Goal: Task Accomplishment & Management: Use online tool/utility

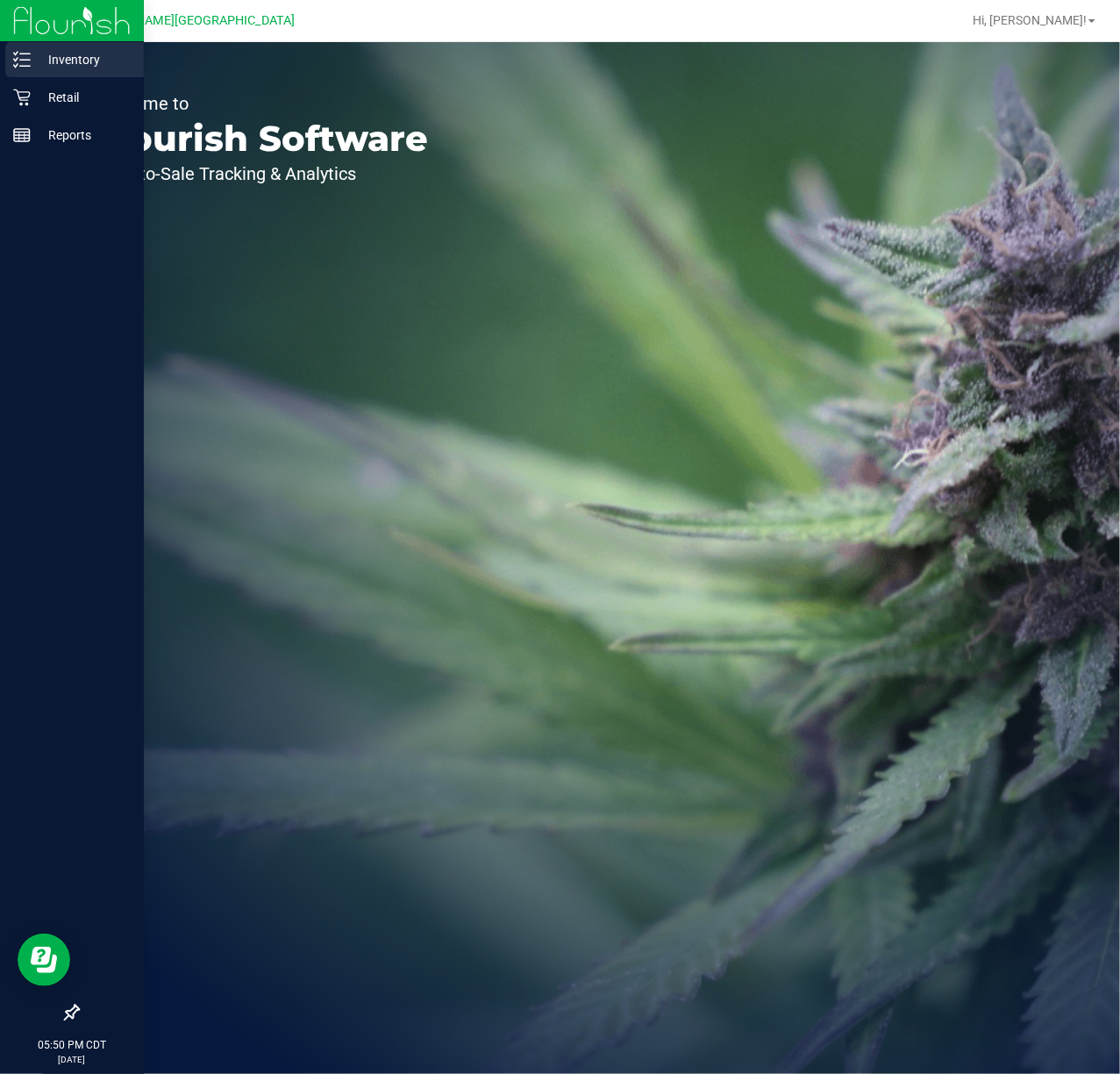
click at [15, 72] on div "Inventory" at bounding box center [74, 59] width 138 height 35
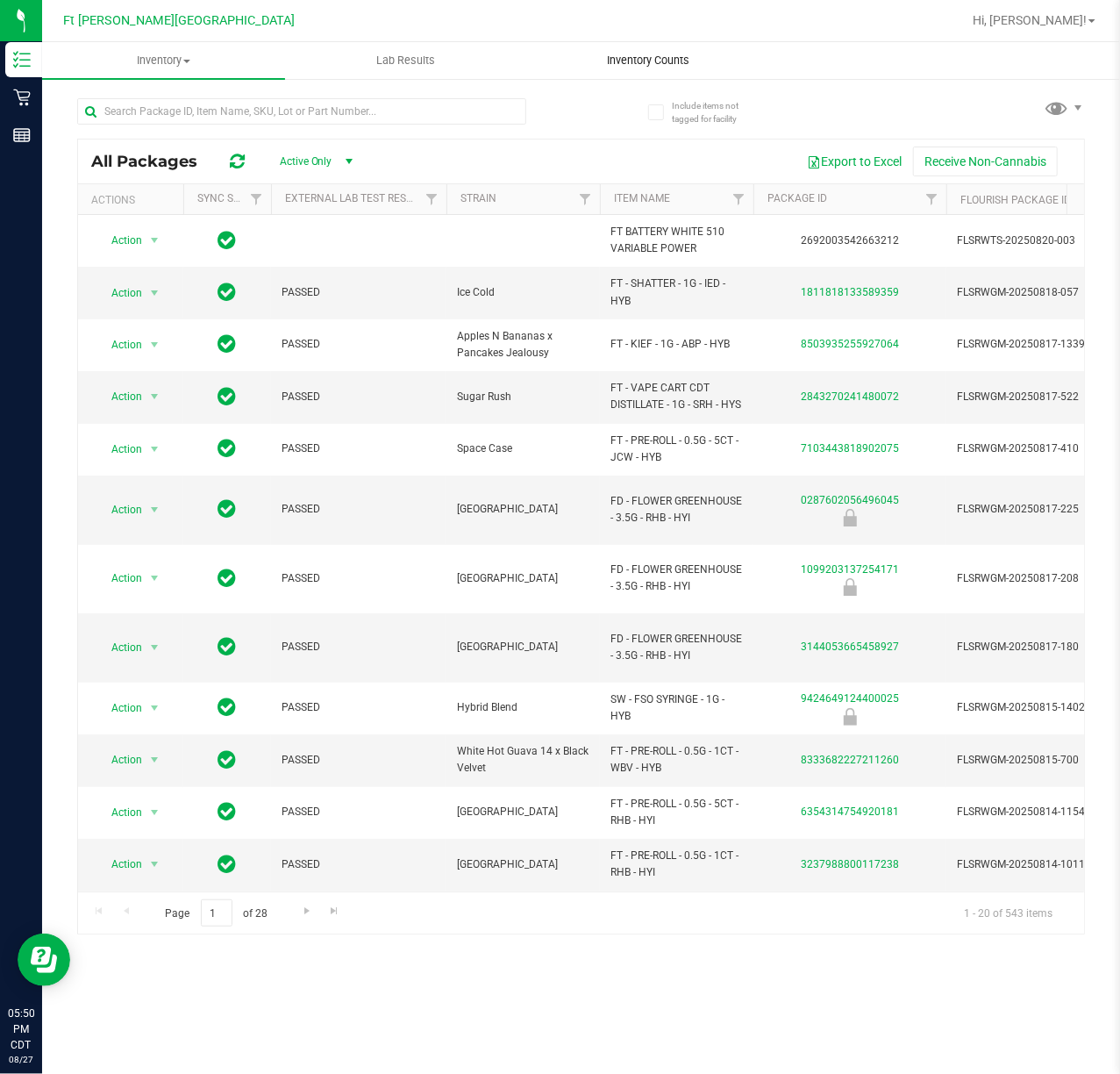
click at [619, 67] on span "Inventory Counts" at bounding box center [647, 60] width 129 height 16
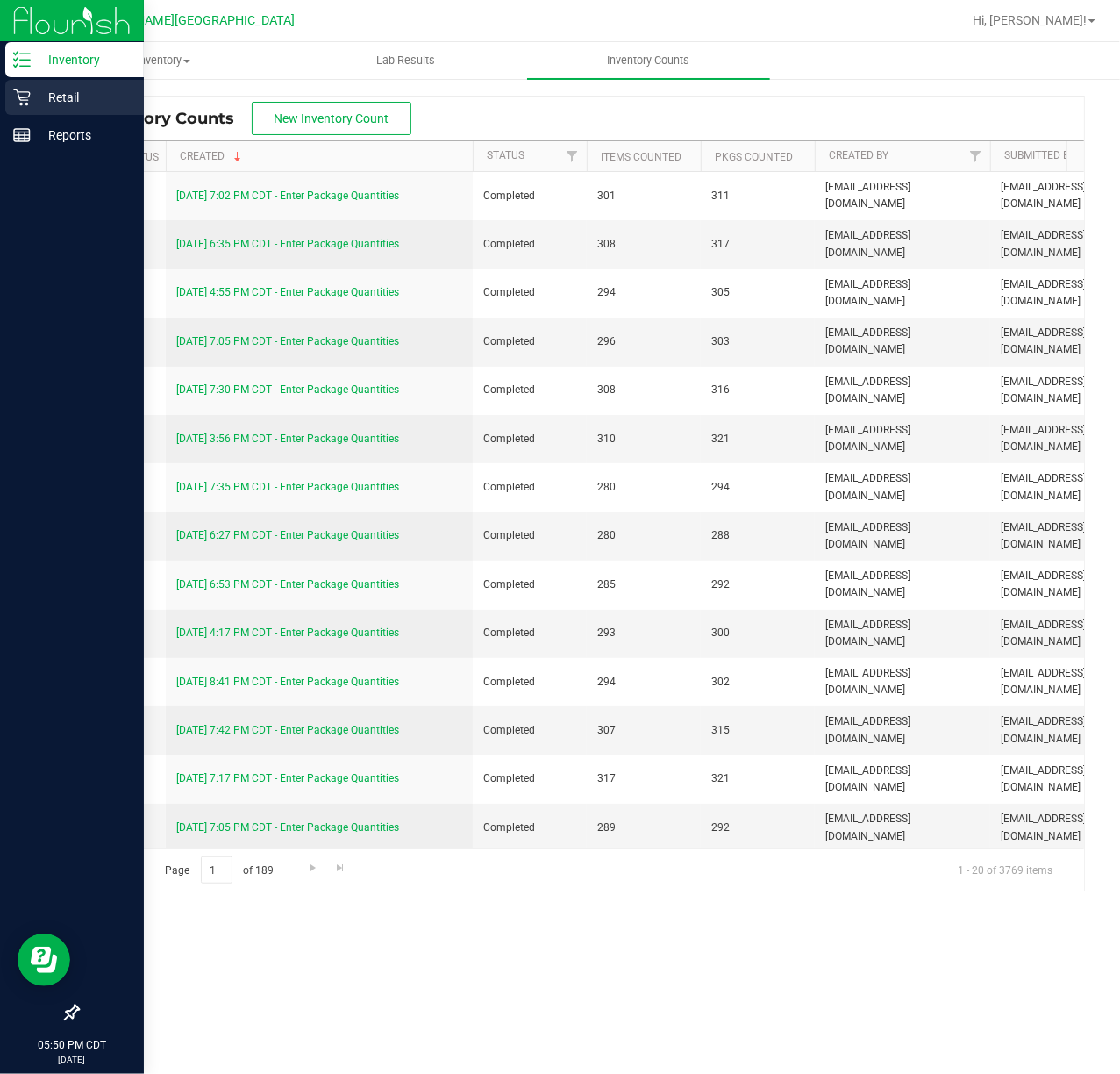
click at [81, 96] on p "Retail" at bounding box center [83, 97] width 105 height 21
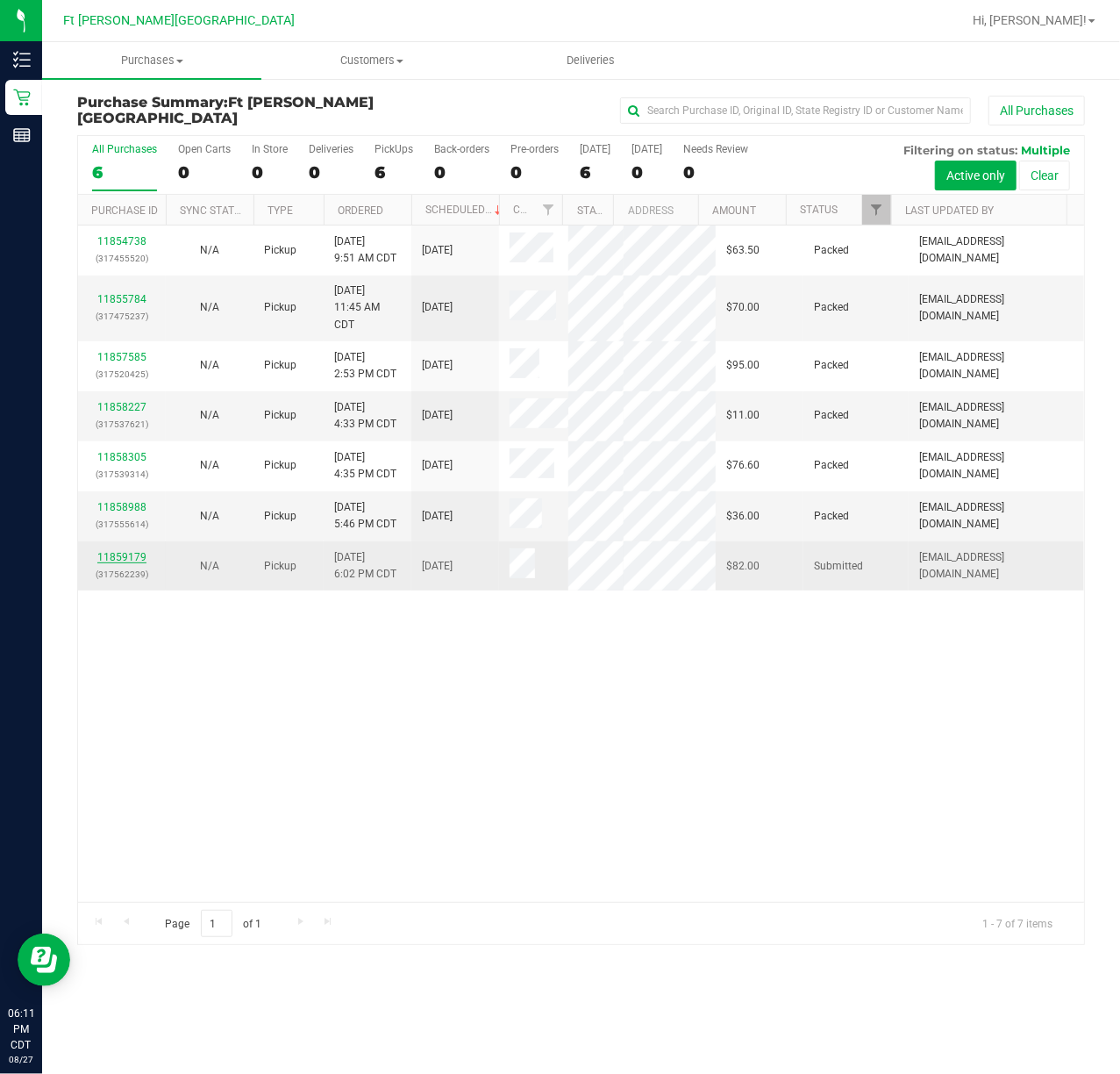
click at [130, 563] on link "11859179" at bounding box center [122, 557] width 49 height 12
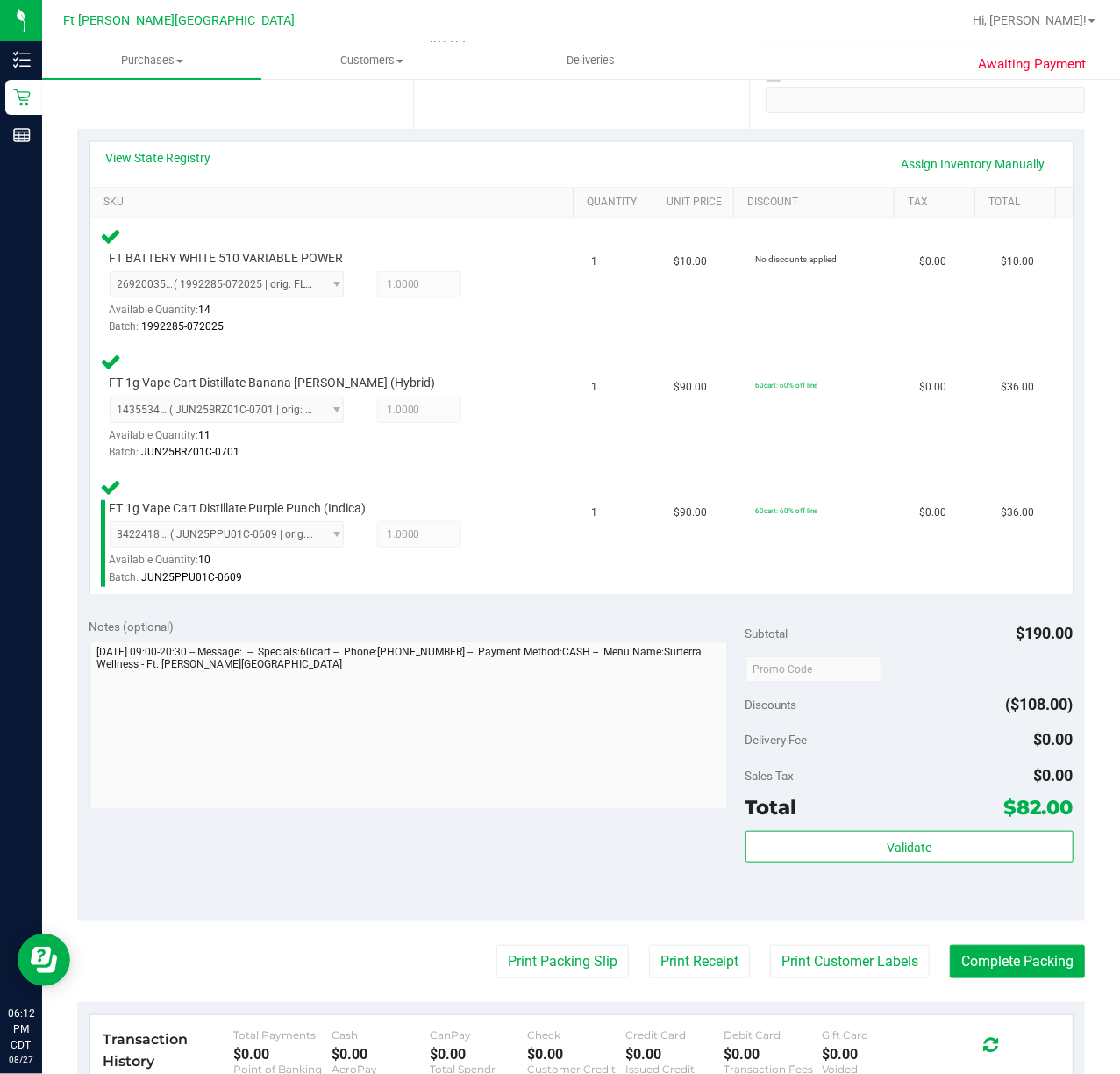
scroll to position [584, 0]
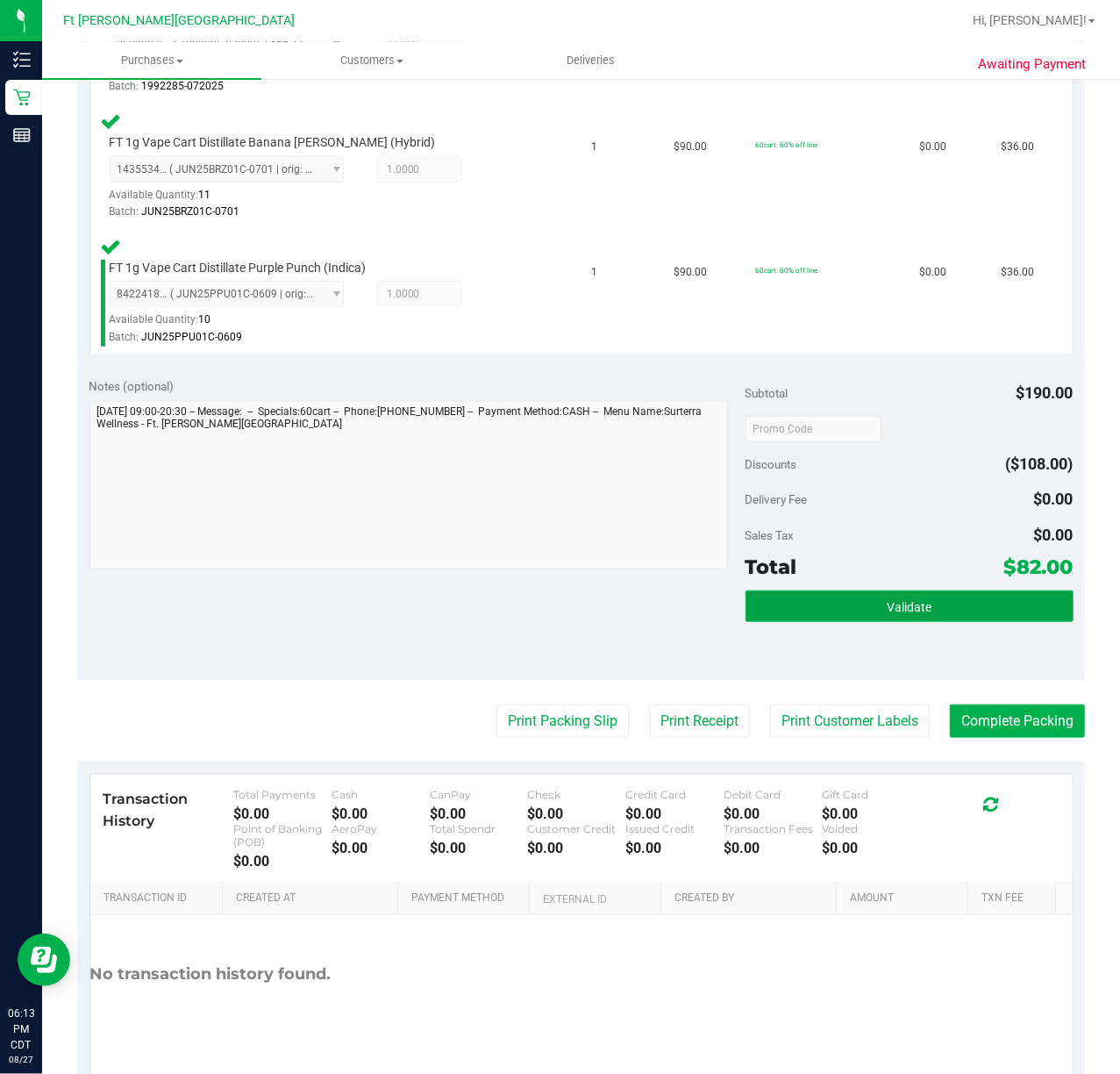
click at [916, 590] on button "Validate" at bounding box center [909, 606] width 328 height 32
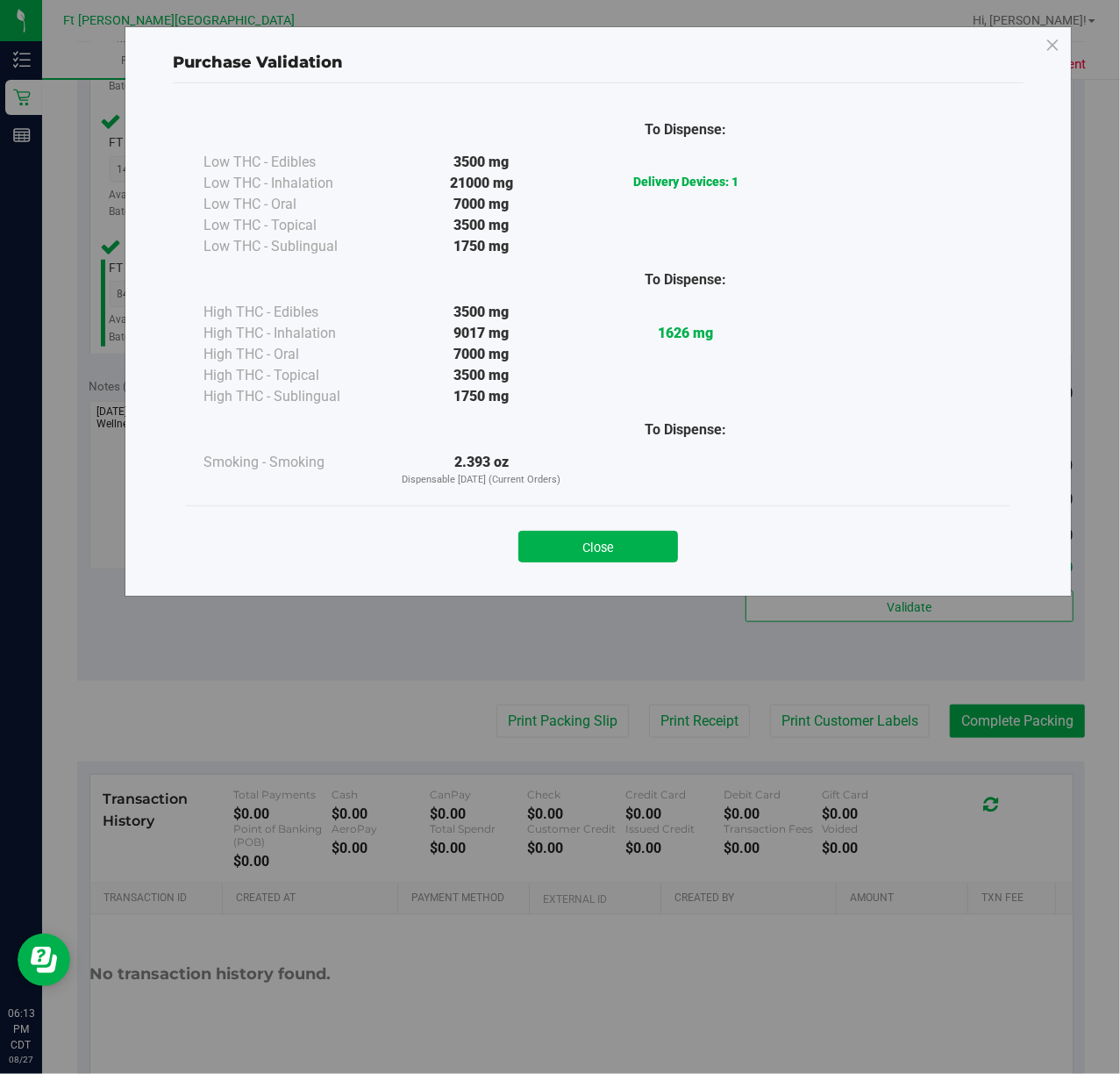
click at [639, 573] on div "Close" at bounding box center [598, 541] width 824 height 71
click at [643, 539] on button "Close" at bounding box center [597, 547] width 159 height 32
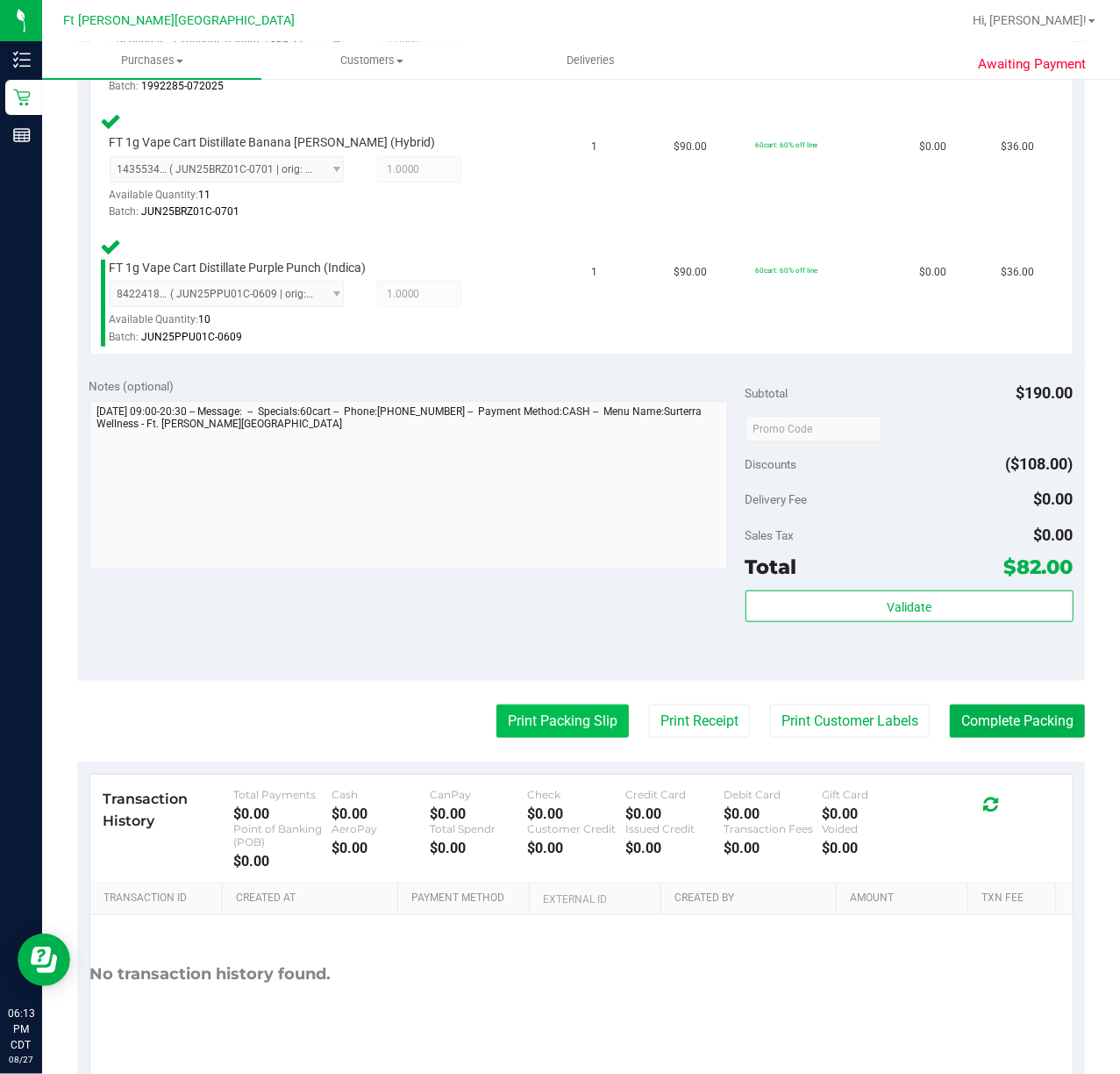
click at [582, 705] on button "Print Packing Slip" at bounding box center [562, 721] width 132 height 34
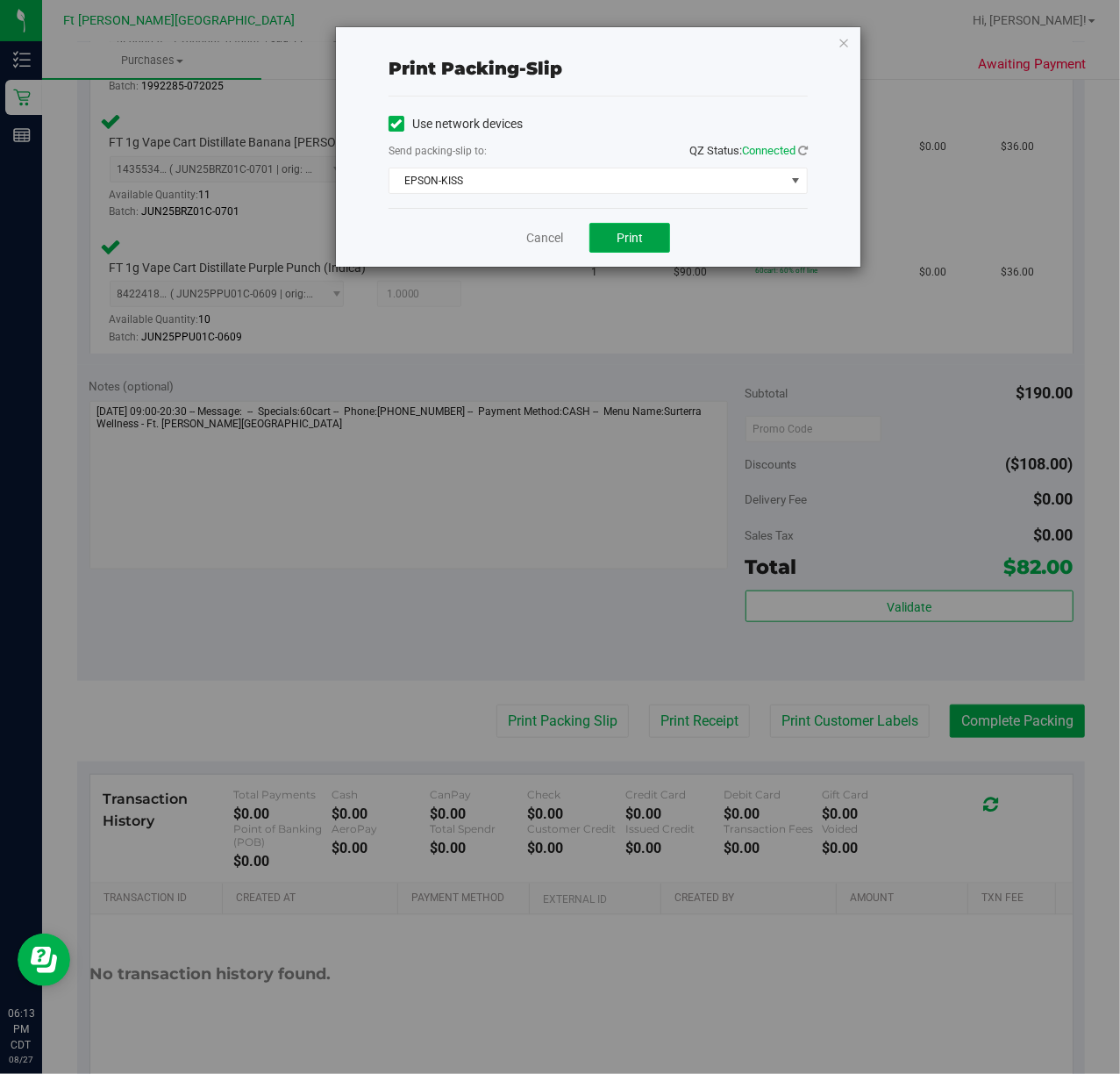
click at [618, 239] on span "Print" at bounding box center [630, 237] width 27 height 14
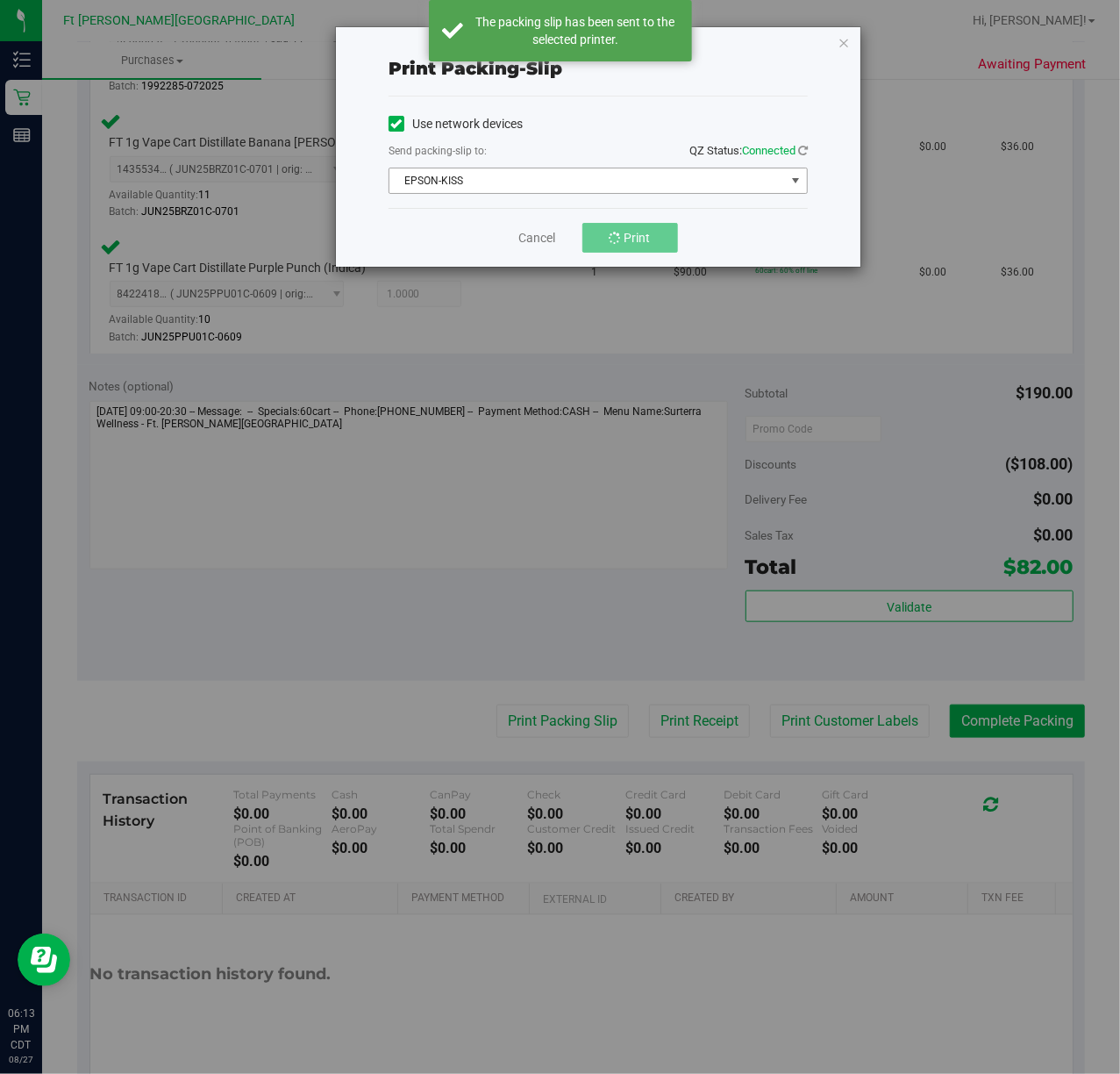
click at [597, 184] on span "EPSON-KISS" at bounding box center [587, 180] width 395 height 25
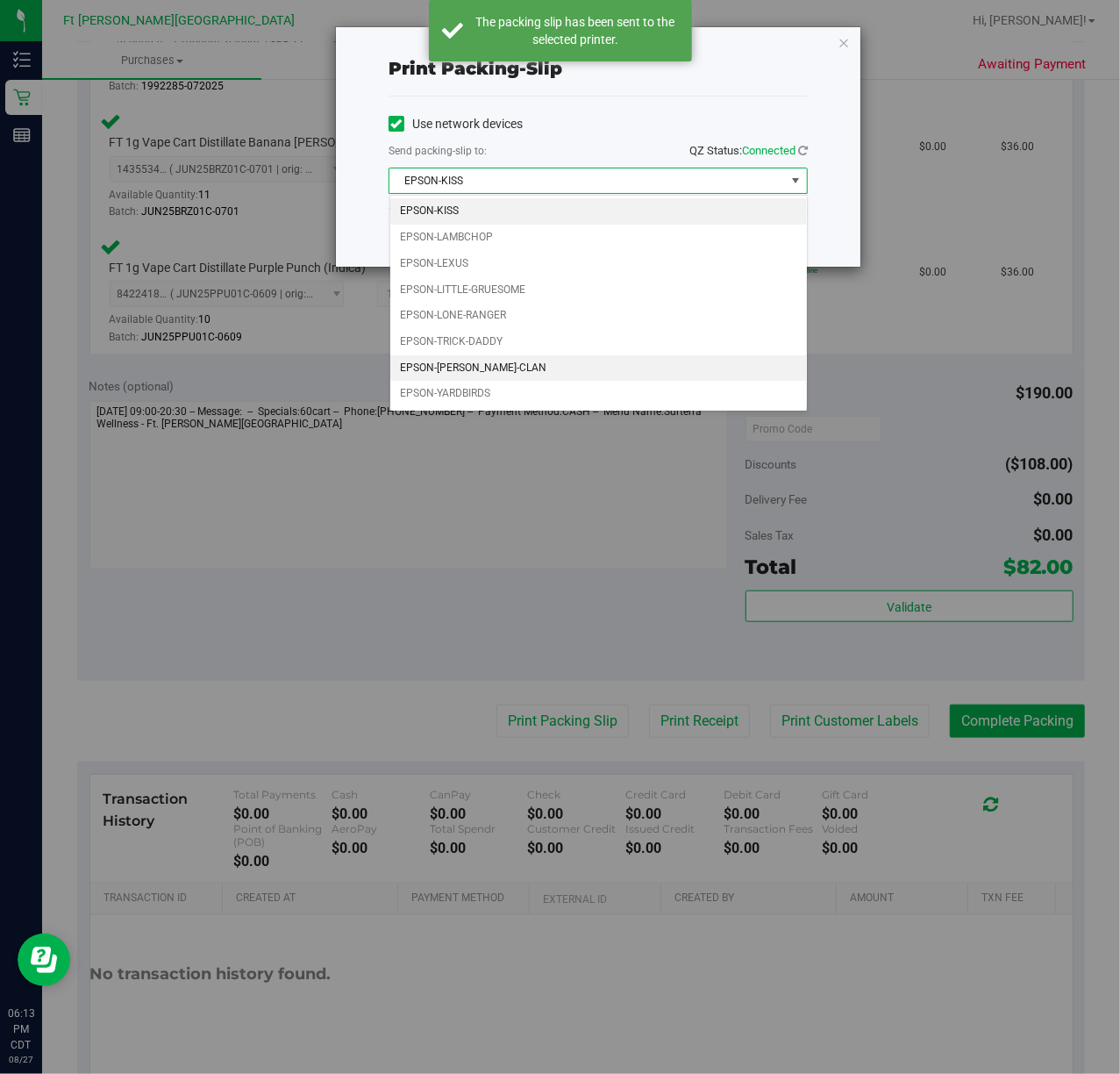
click at [527, 367] on li "EPSON-[PERSON_NAME]-CLAN" at bounding box center [598, 368] width 416 height 27
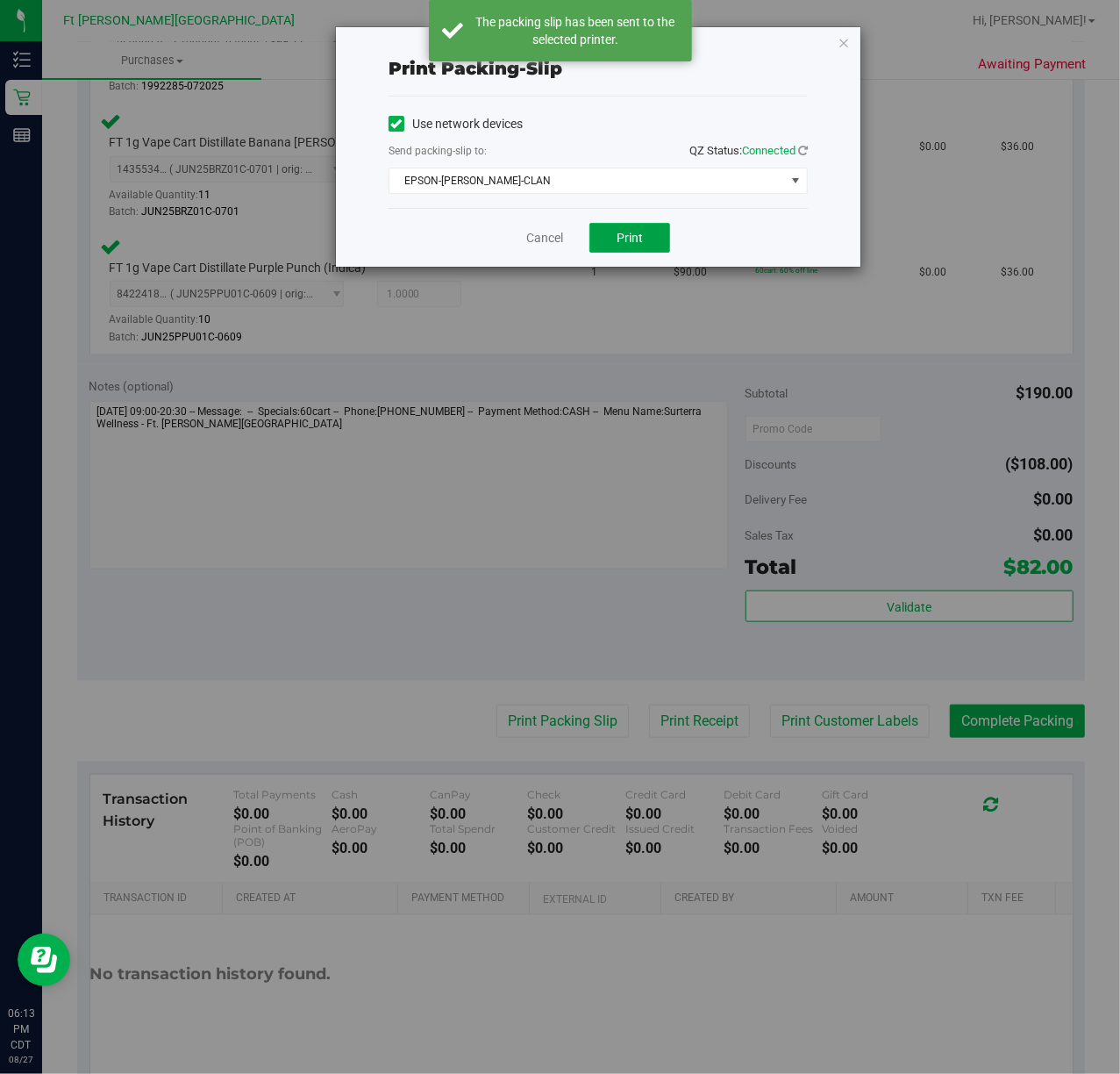
click at [611, 243] on button "Print" at bounding box center [630, 237] width 81 height 30
click at [544, 239] on link "Cancel" at bounding box center [544, 237] width 37 height 19
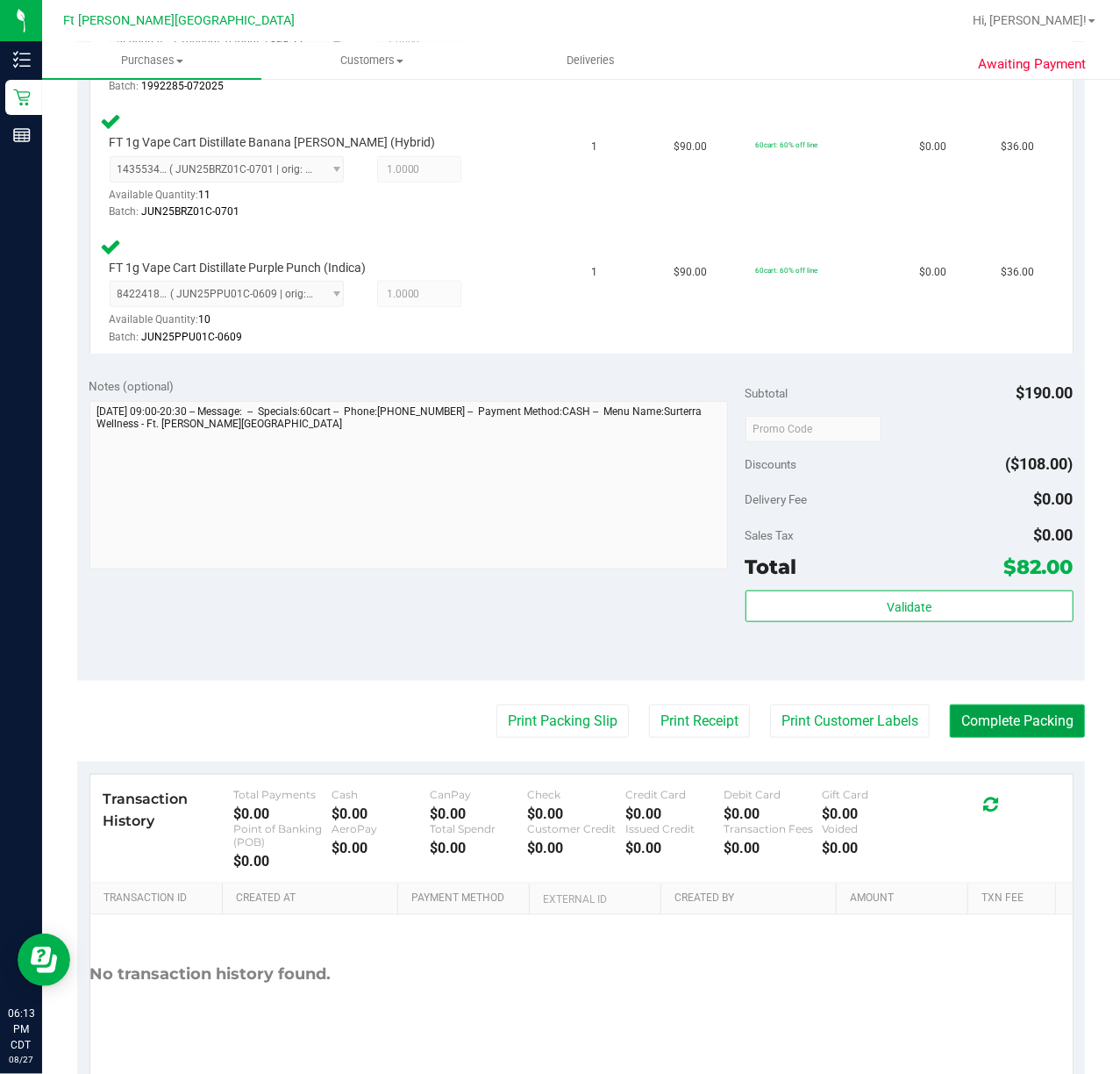
click at [973, 726] on button "Complete Packing" at bounding box center [1017, 721] width 135 height 34
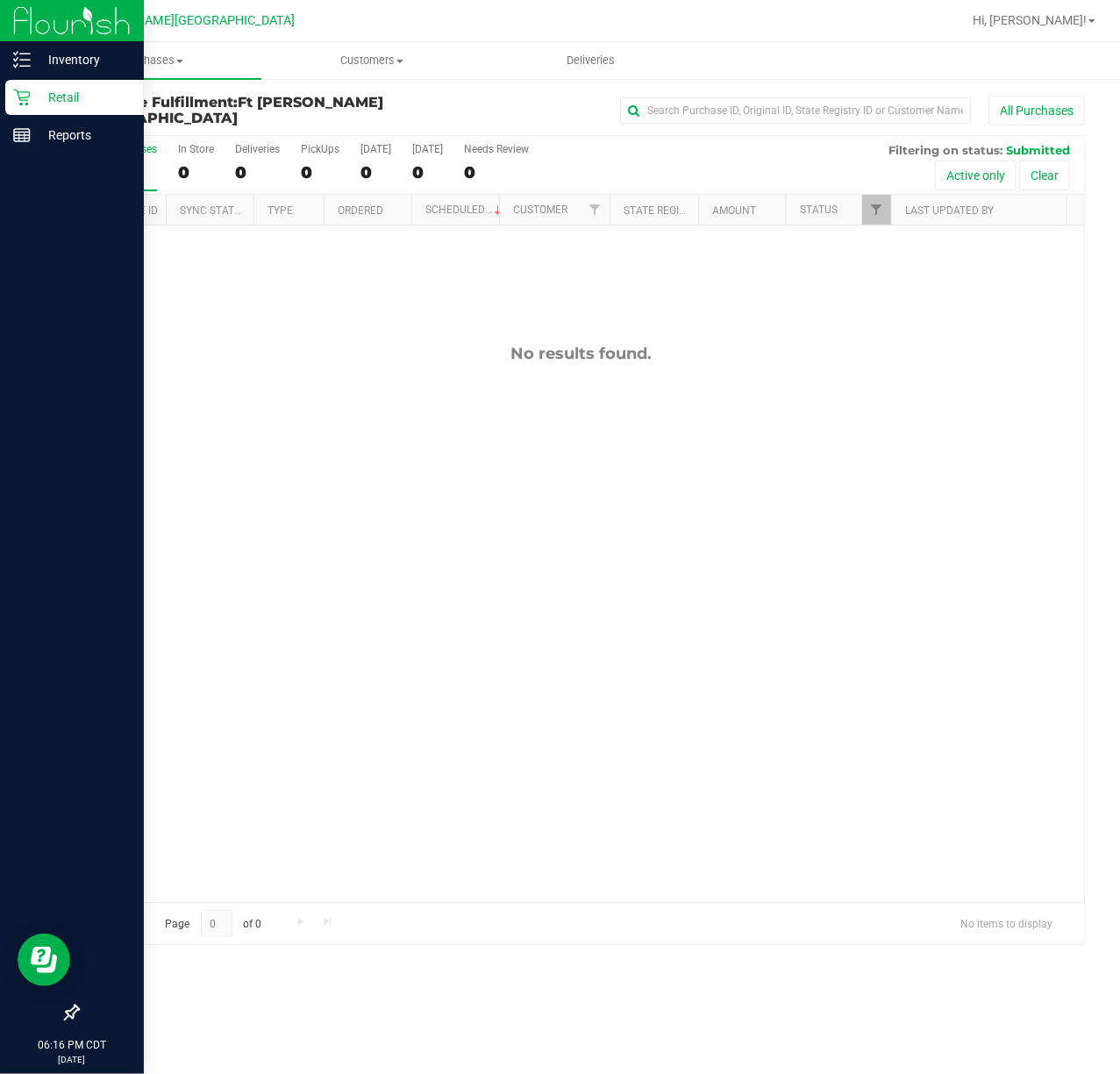
click at [50, 111] on div "Retail" at bounding box center [74, 97] width 138 height 35
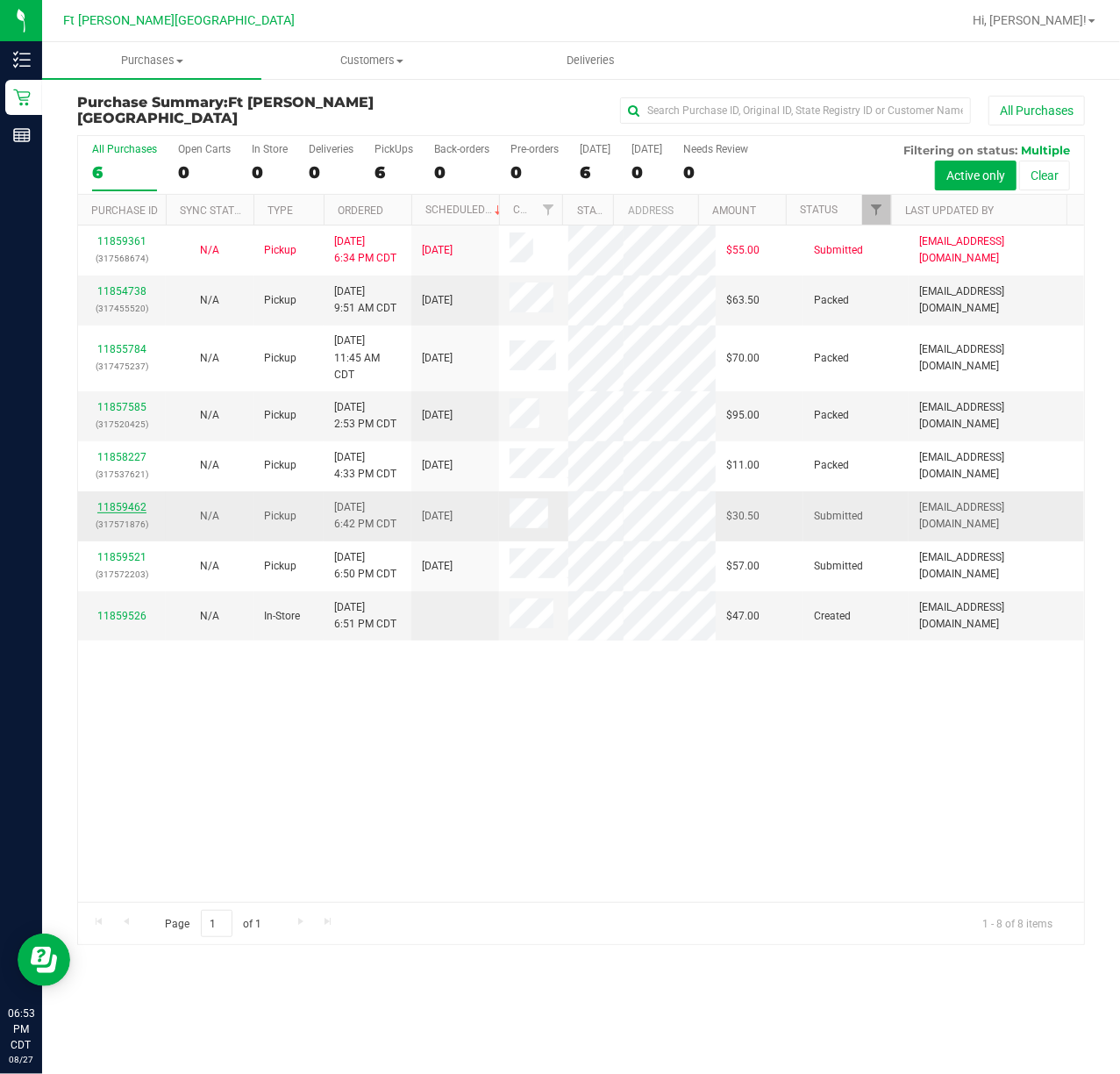
click at [134, 513] on link "11859462" at bounding box center [122, 506] width 49 height 12
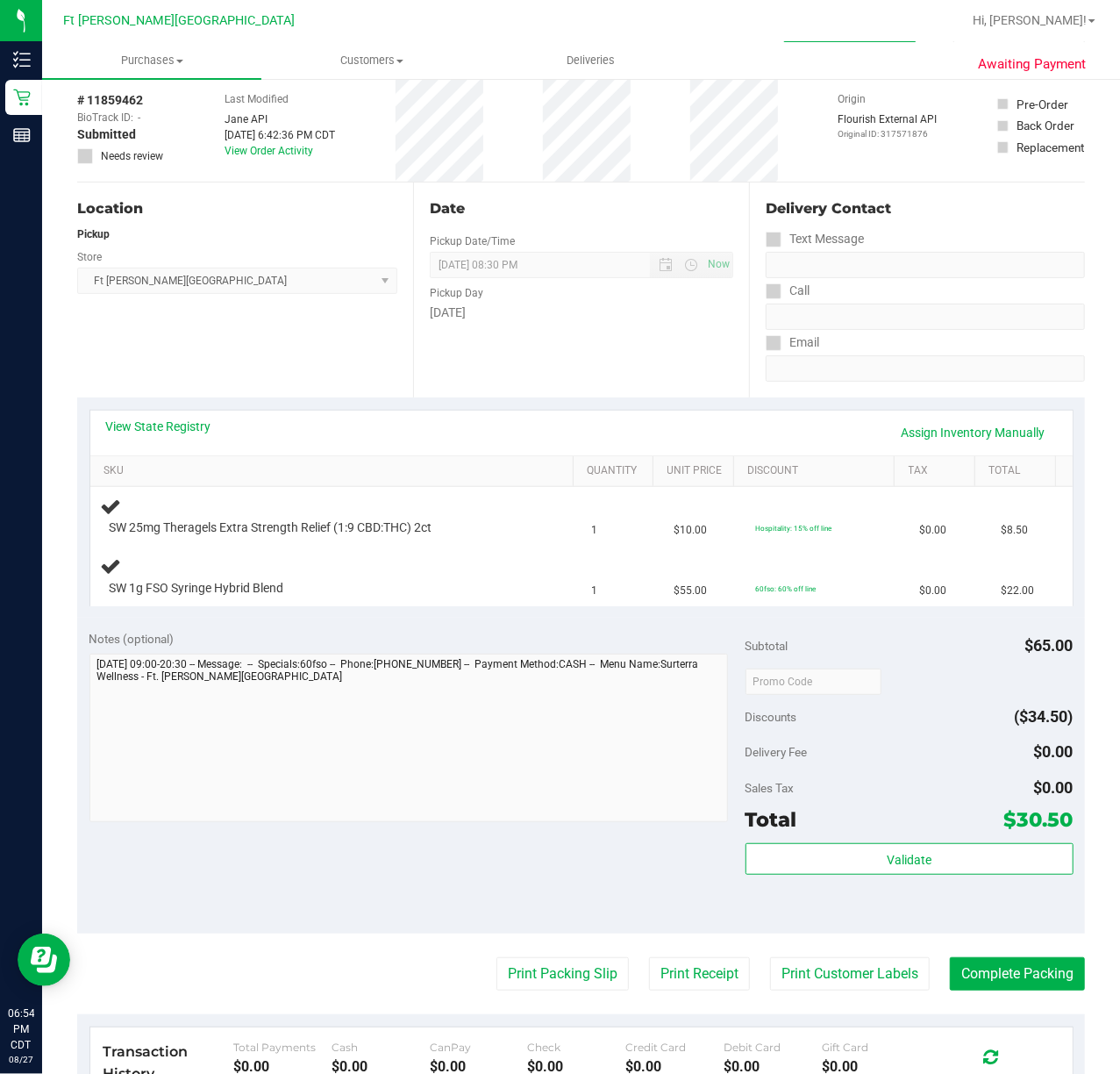
scroll to position [117, 0]
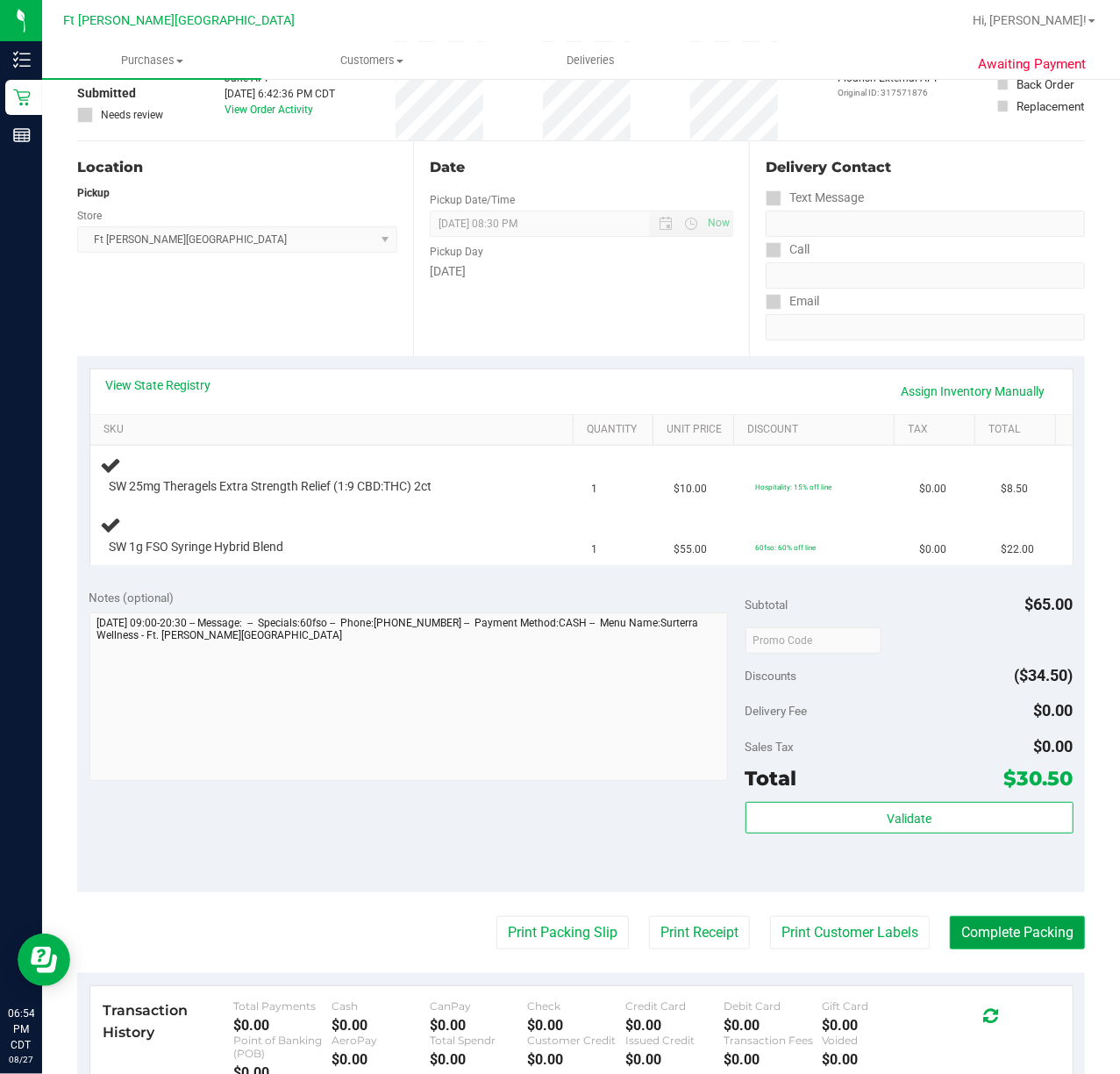
click at [996, 942] on button "Complete Packing" at bounding box center [1017, 933] width 135 height 34
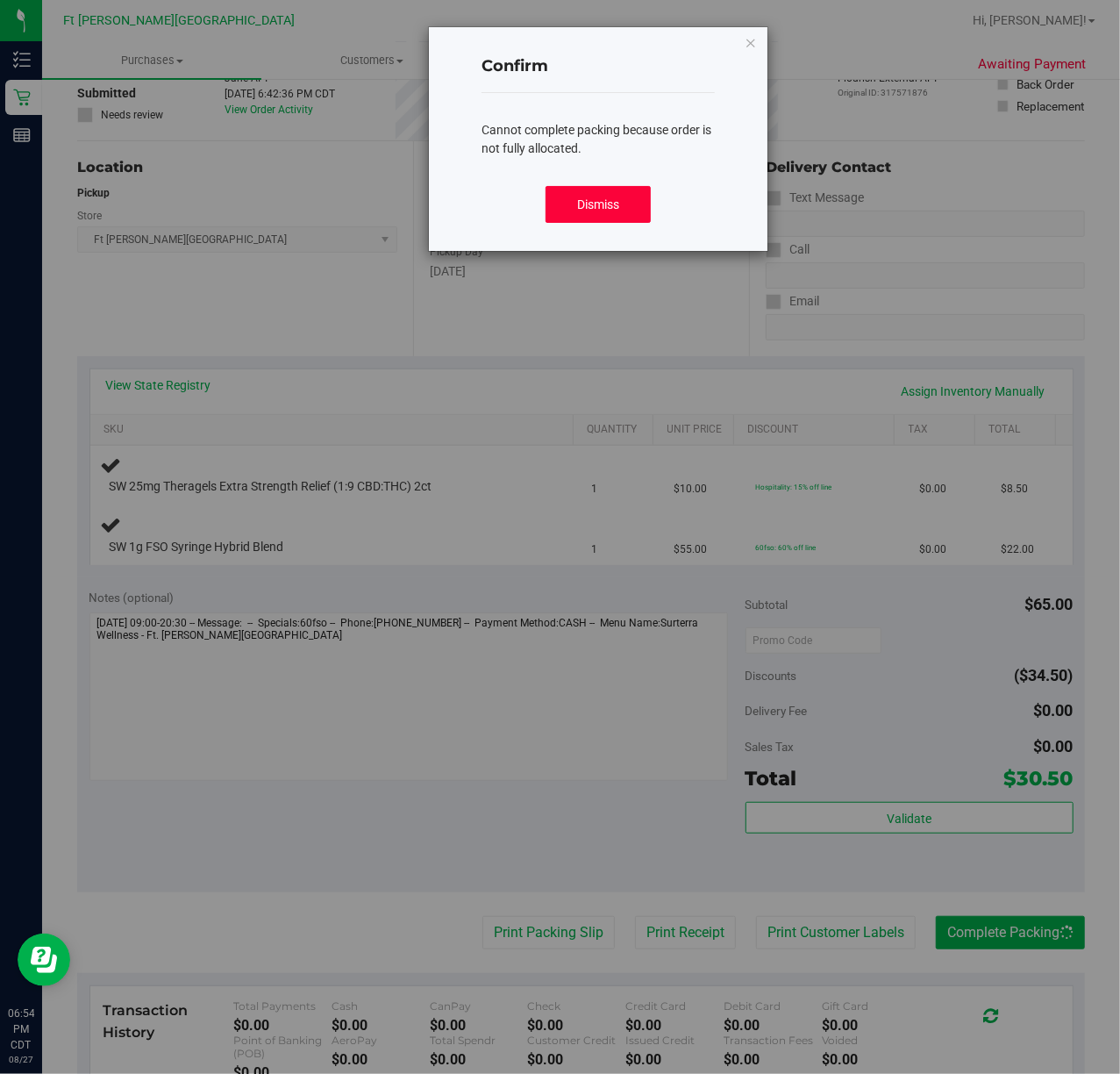
click at [623, 198] on button "Dismiss" at bounding box center [598, 204] width 105 height 37
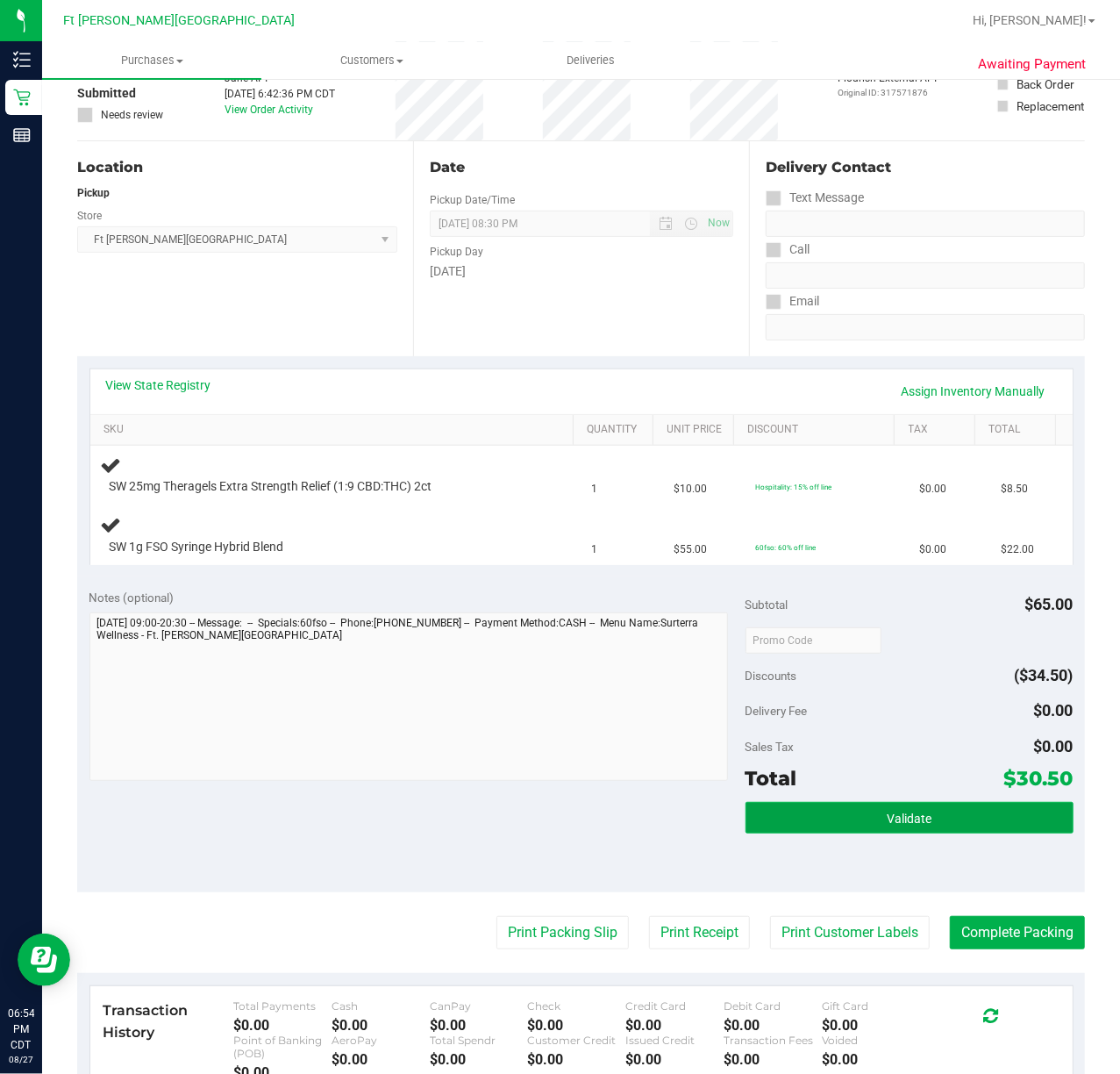
click at [893, 816] on span "Validate" at bounding box center [908, 818] width 44 height 14
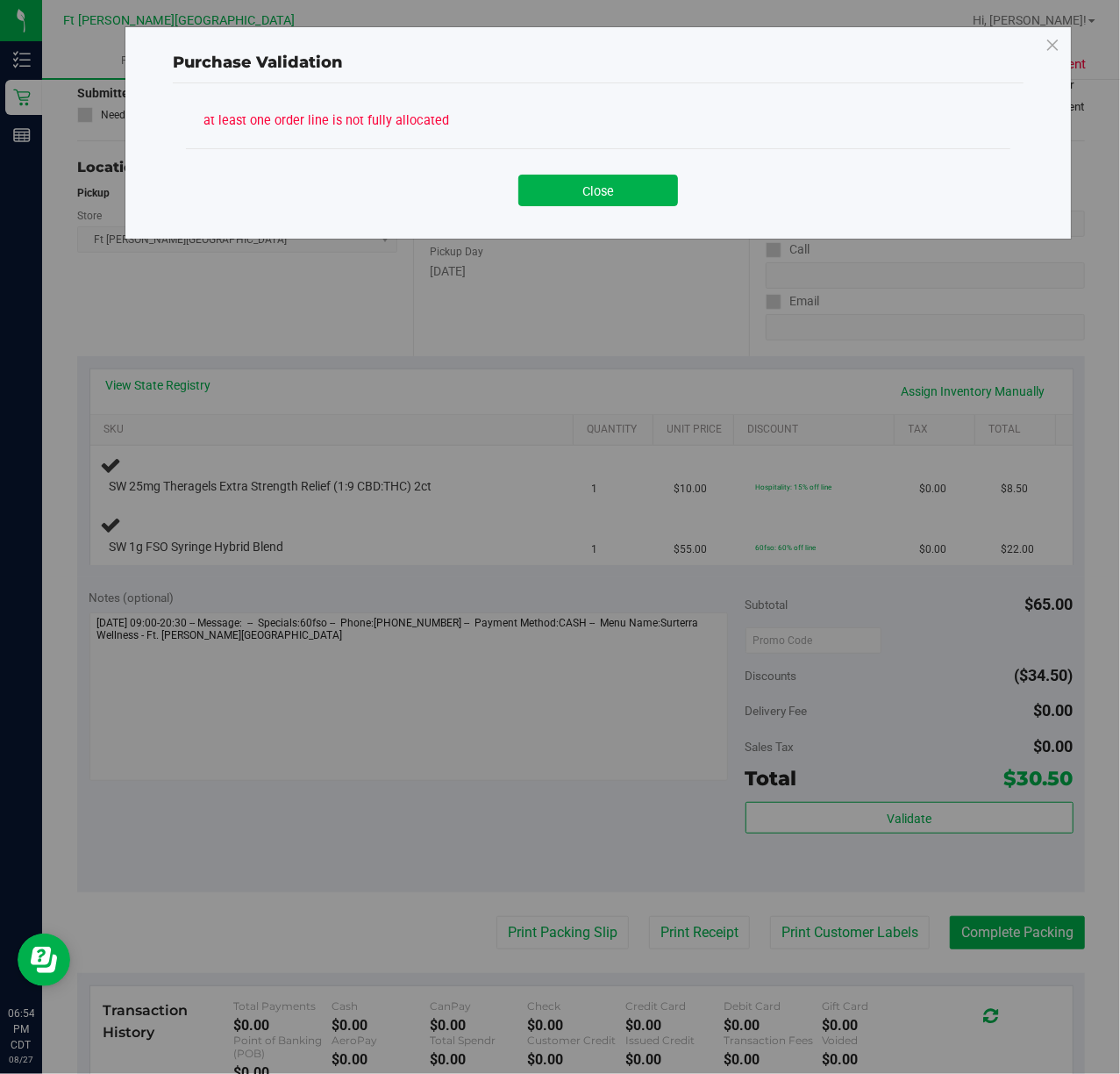
drag, startPoint x: 560, startPoint y: 173, endPoint x: 565, endPoint y: 181, distance: 9.4
click at [561, 173] on div "Close" at bounding box center [597, 184] width 798 height 44
click at [565, 181] on button "Close" at bounding box center [597, 191] width 159 height 32
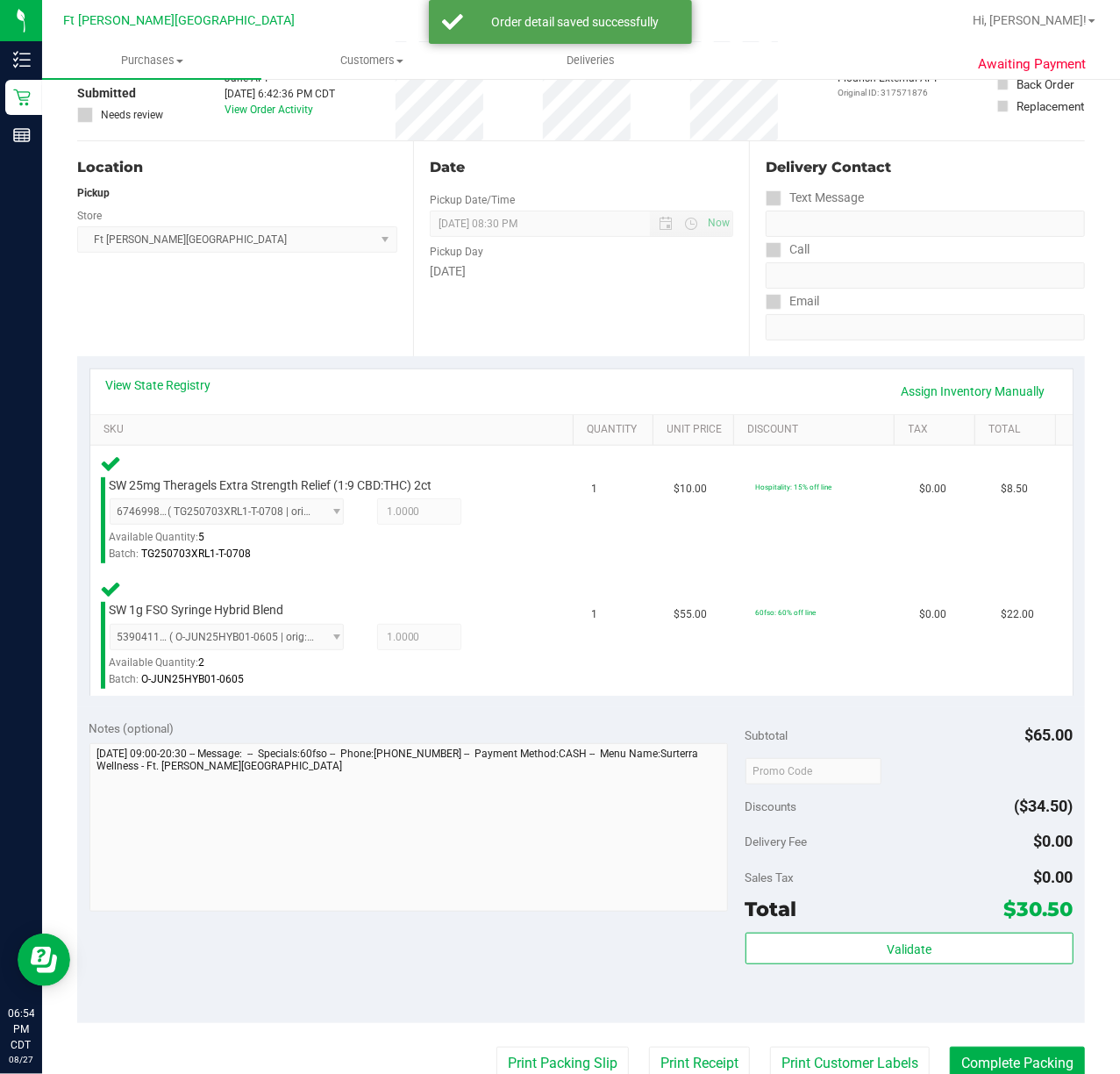
scroll to position [351, 0]
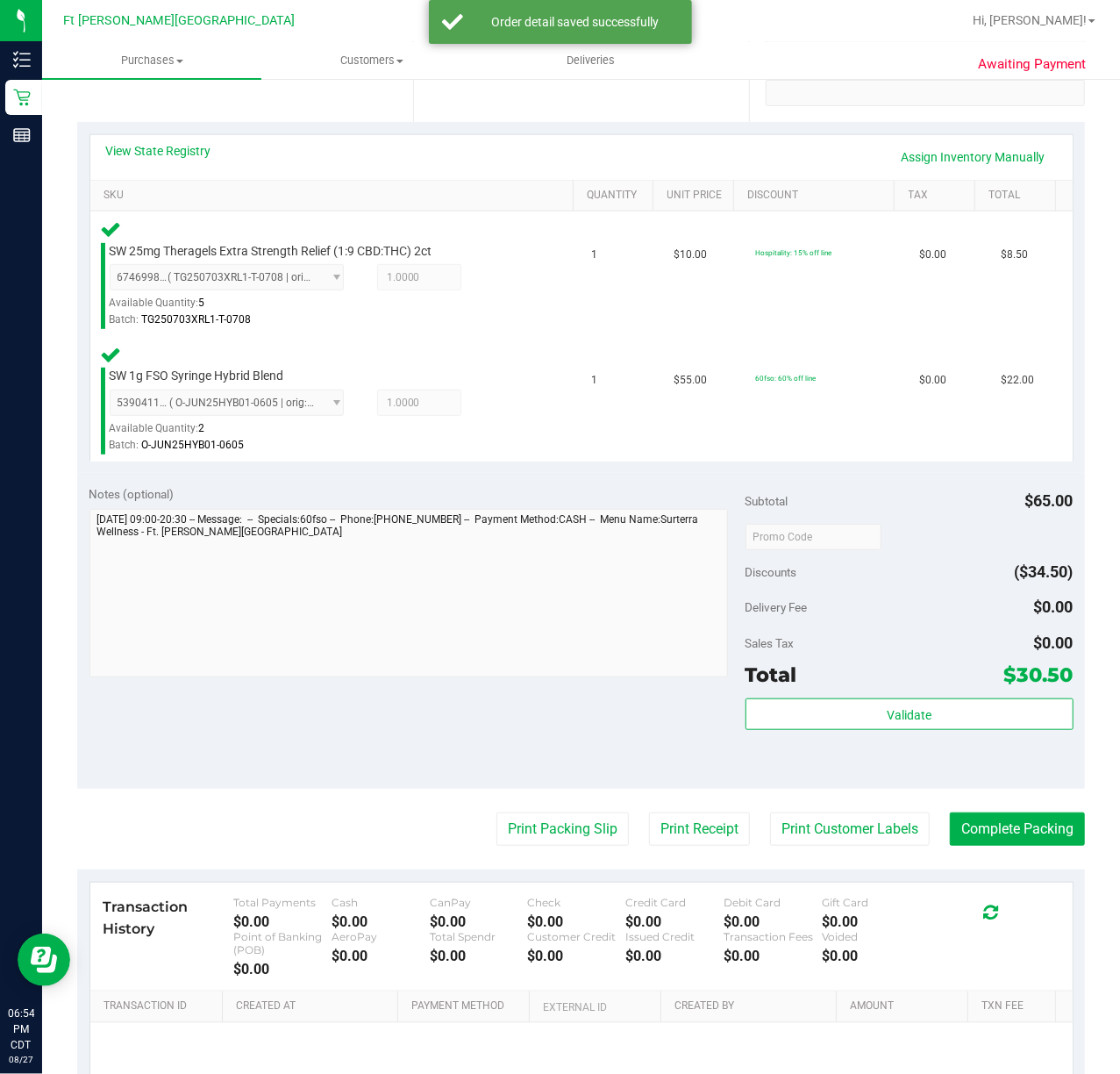
click at [966, 688] on div "Total $30.50" at bounding box center [909, 674] width 328 height 32
click at [989, 811] on purchase-details "Back Edit Purchase Cancel Purchase View Profile # 11859462 BioTrack ID: - Submi…" at bounding box center [580, 477] width 1007 height 1467
click at [989, 819] on button "Complete Packing" at bounding box center [1017, 829] width 135 height 34
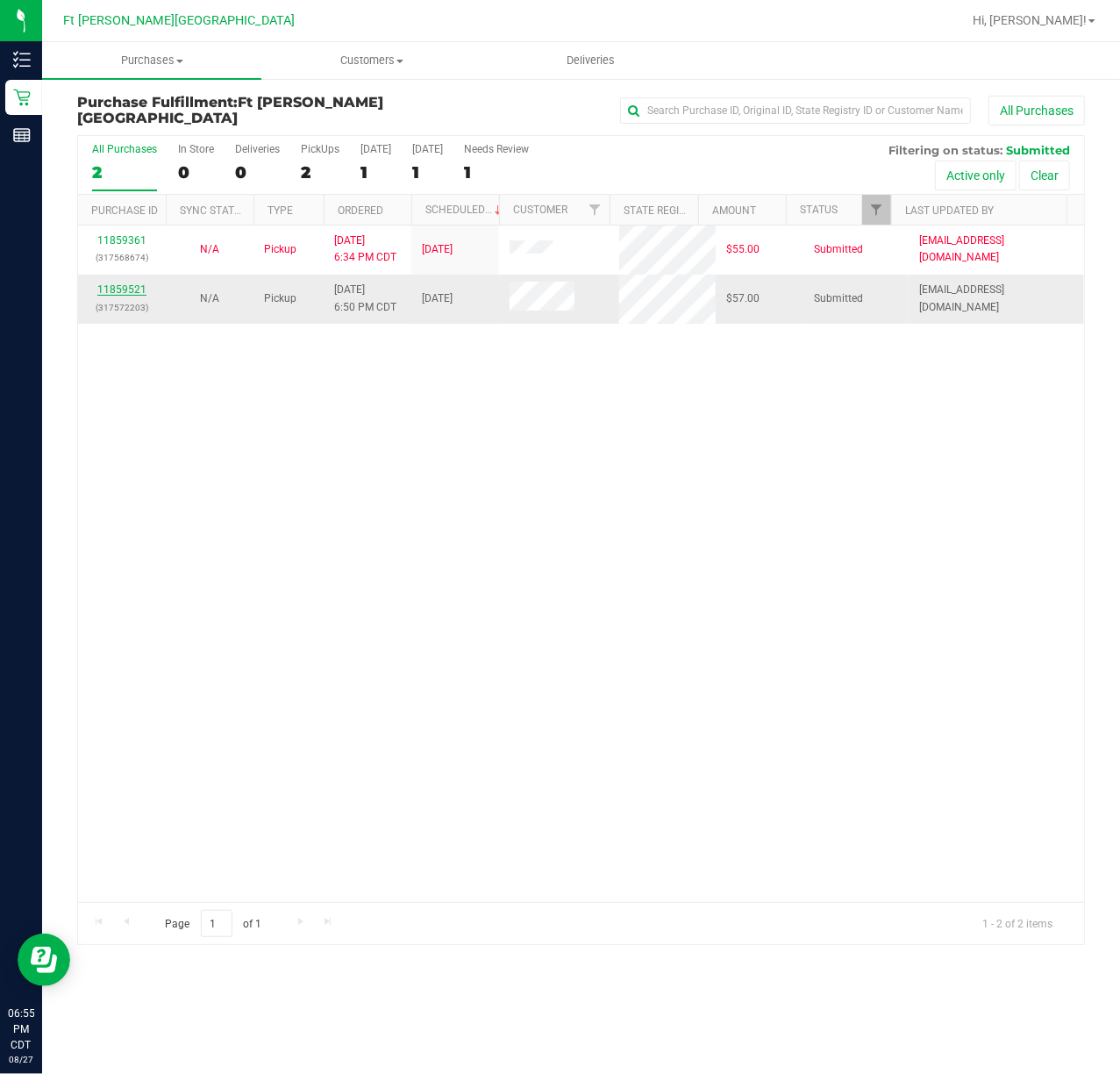
click at [121, 291] on link "11859521" at bounding box center [122, 289] width 49 height 12
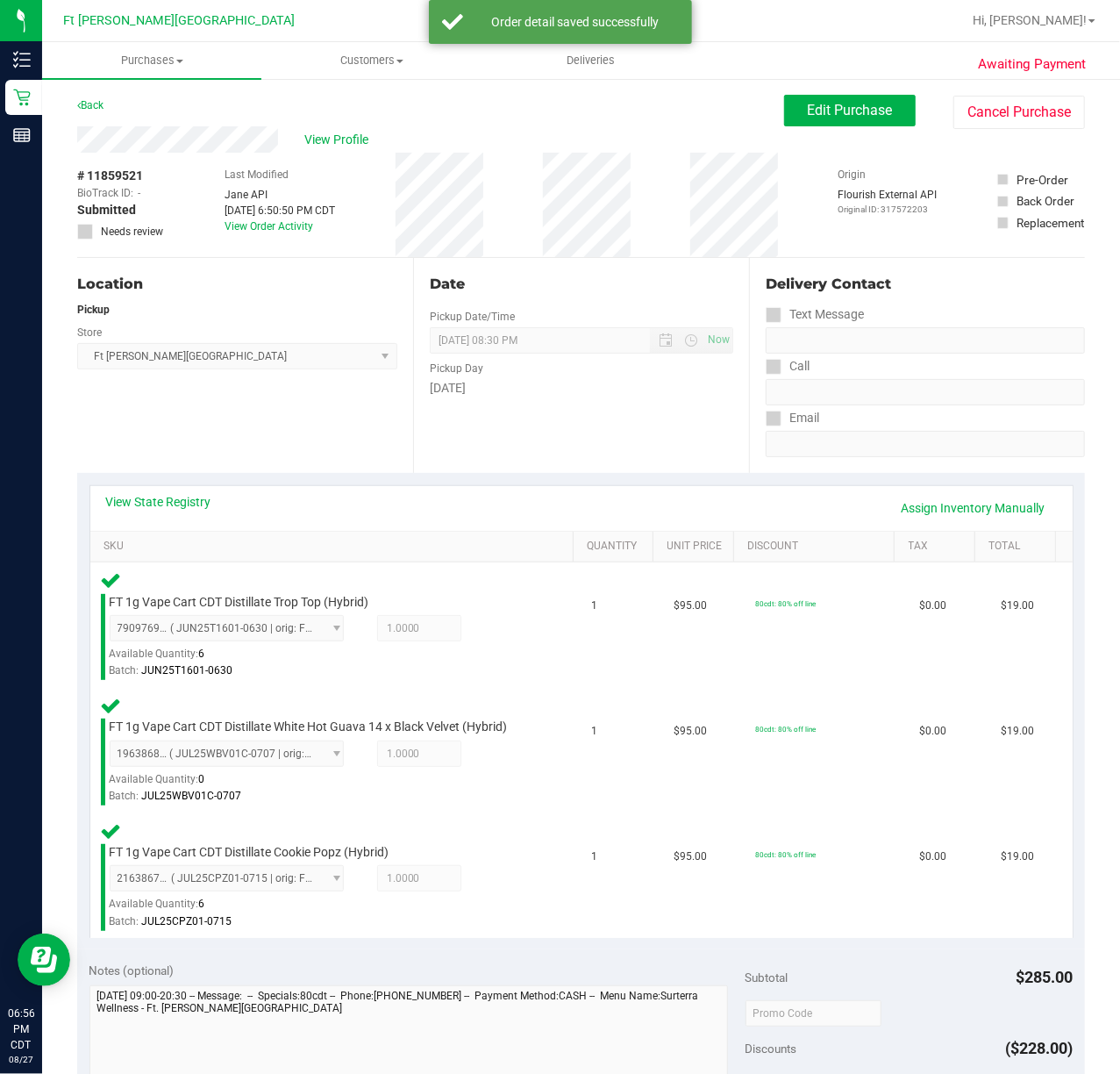
scroll to position [351, 0]
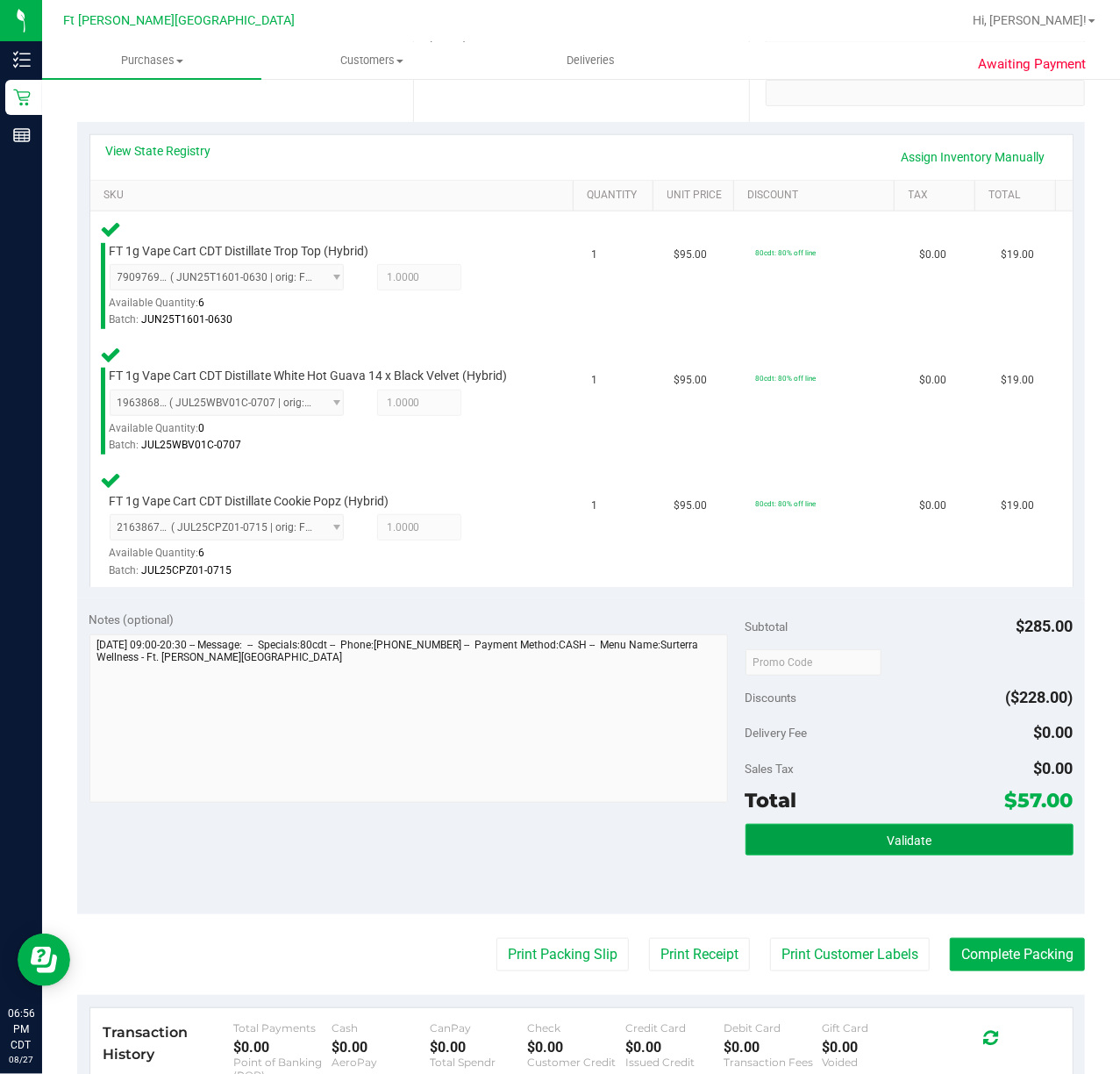
click at [916, 844] on span "Validate" at bounding box center [908, 841] width 44 height 14
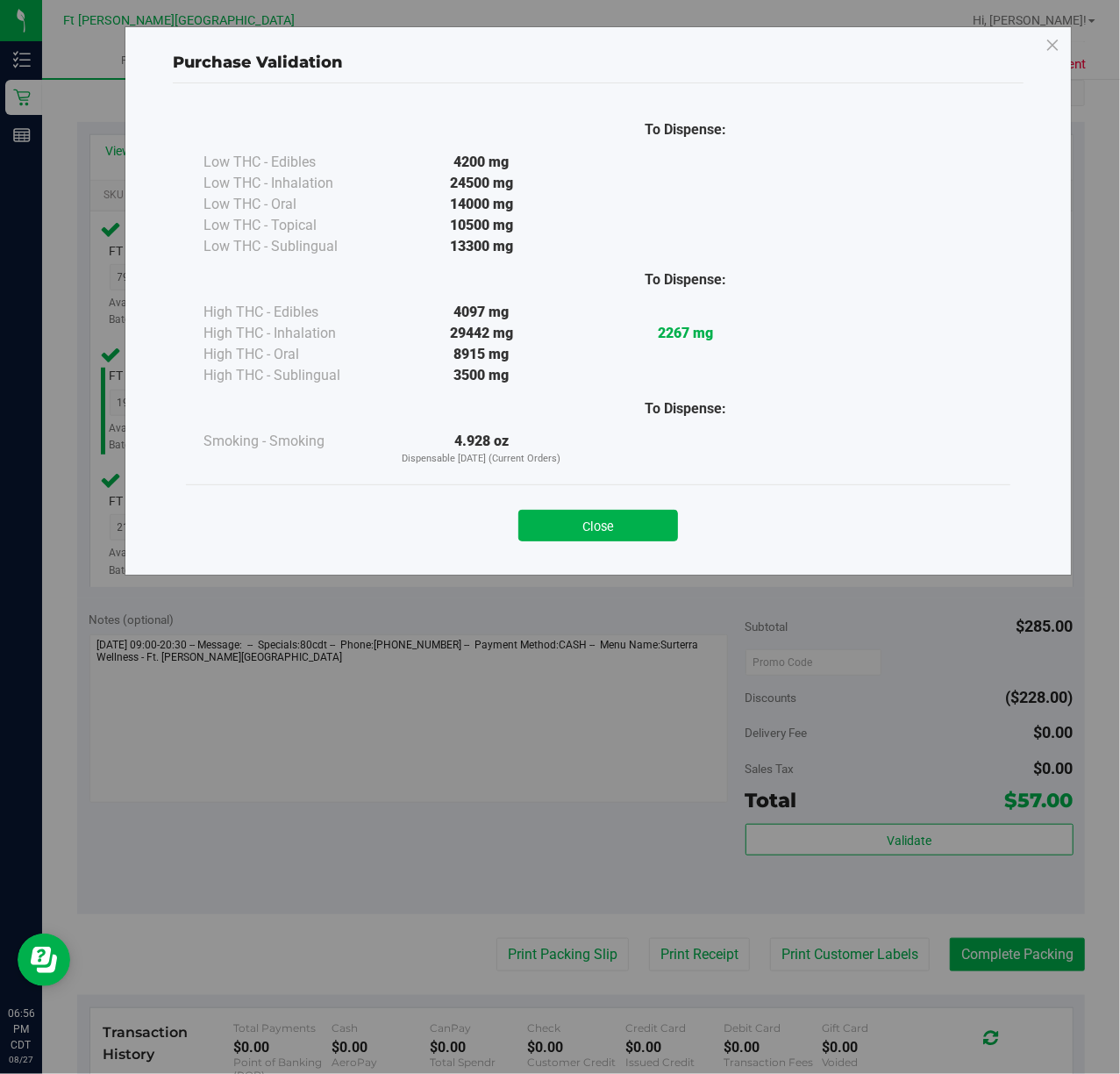
click at [578, 555] on div "To Dispense: Low THC - Edibles 4200 mg" at bounding box center [598, 320] width 850 height 476
click at [582, 544] on div "Close" at bounding box center [598, 520] width 824 height 71
click at [603, 519] on button "Close" at bounding box center [597, 525] width 159 height 32
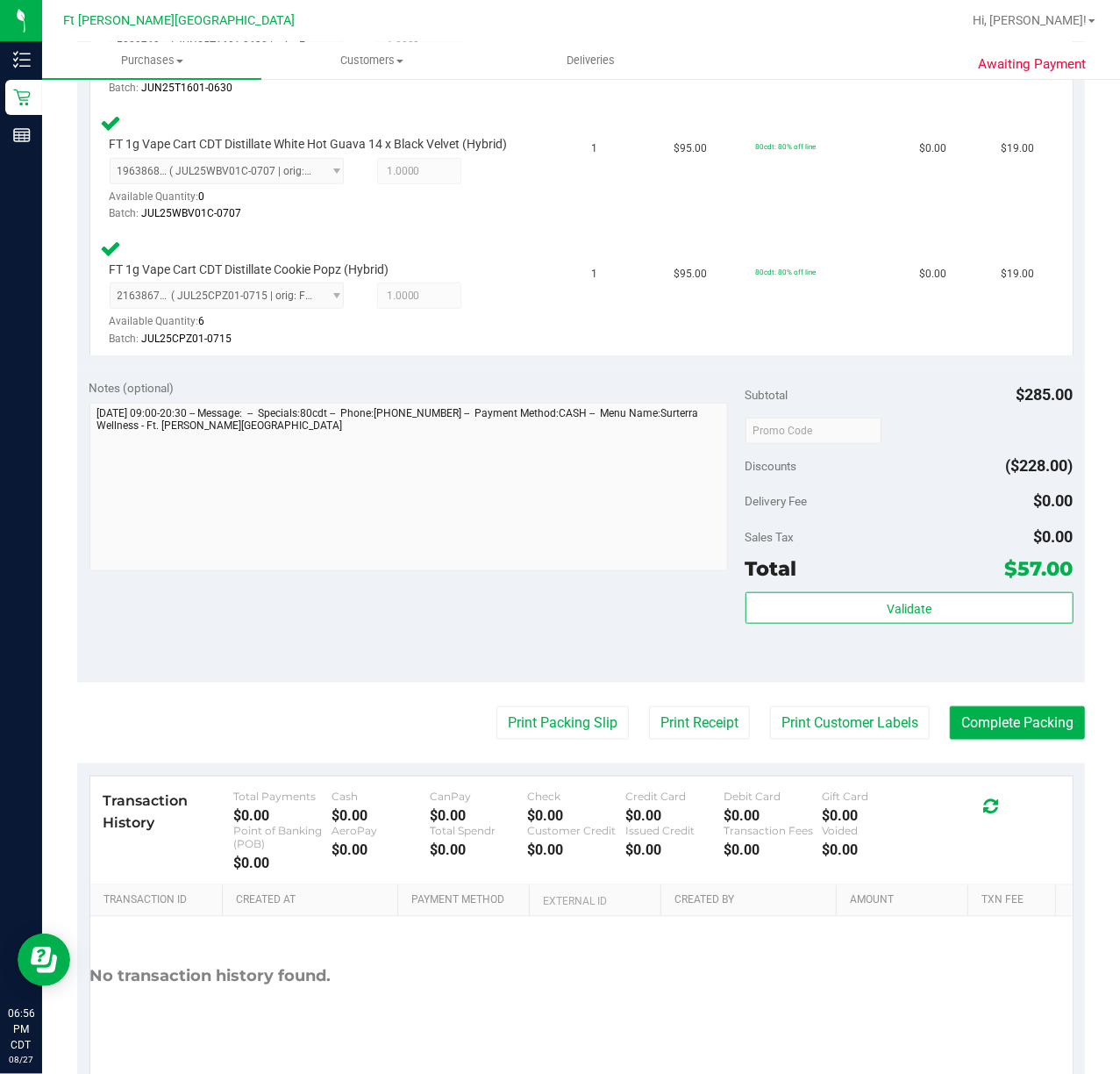
scroll to position [584, 0]
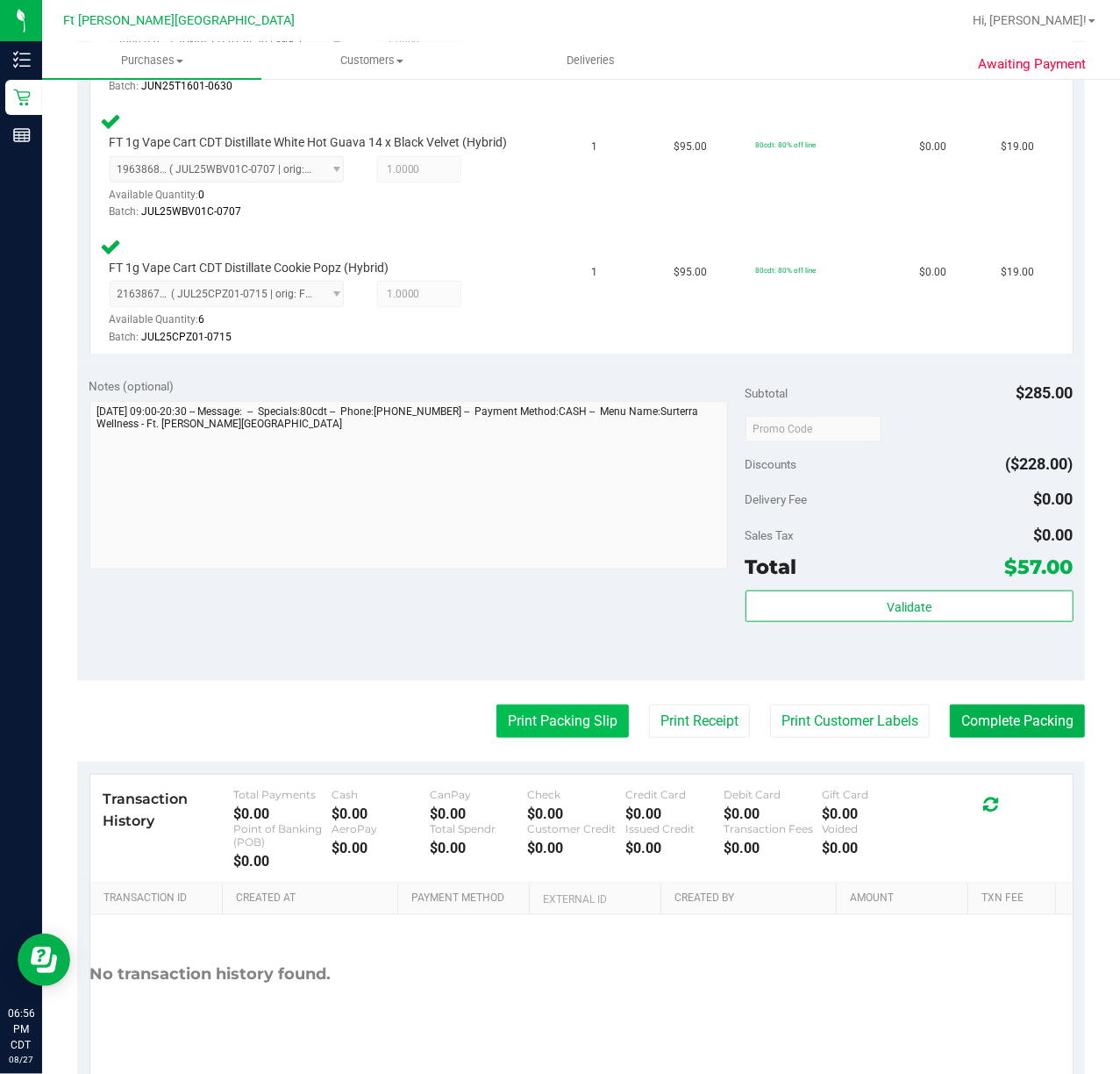
click at [549, 727] on button "Print Packing Slip" at bounding box center [562, 721] width 132 height 34
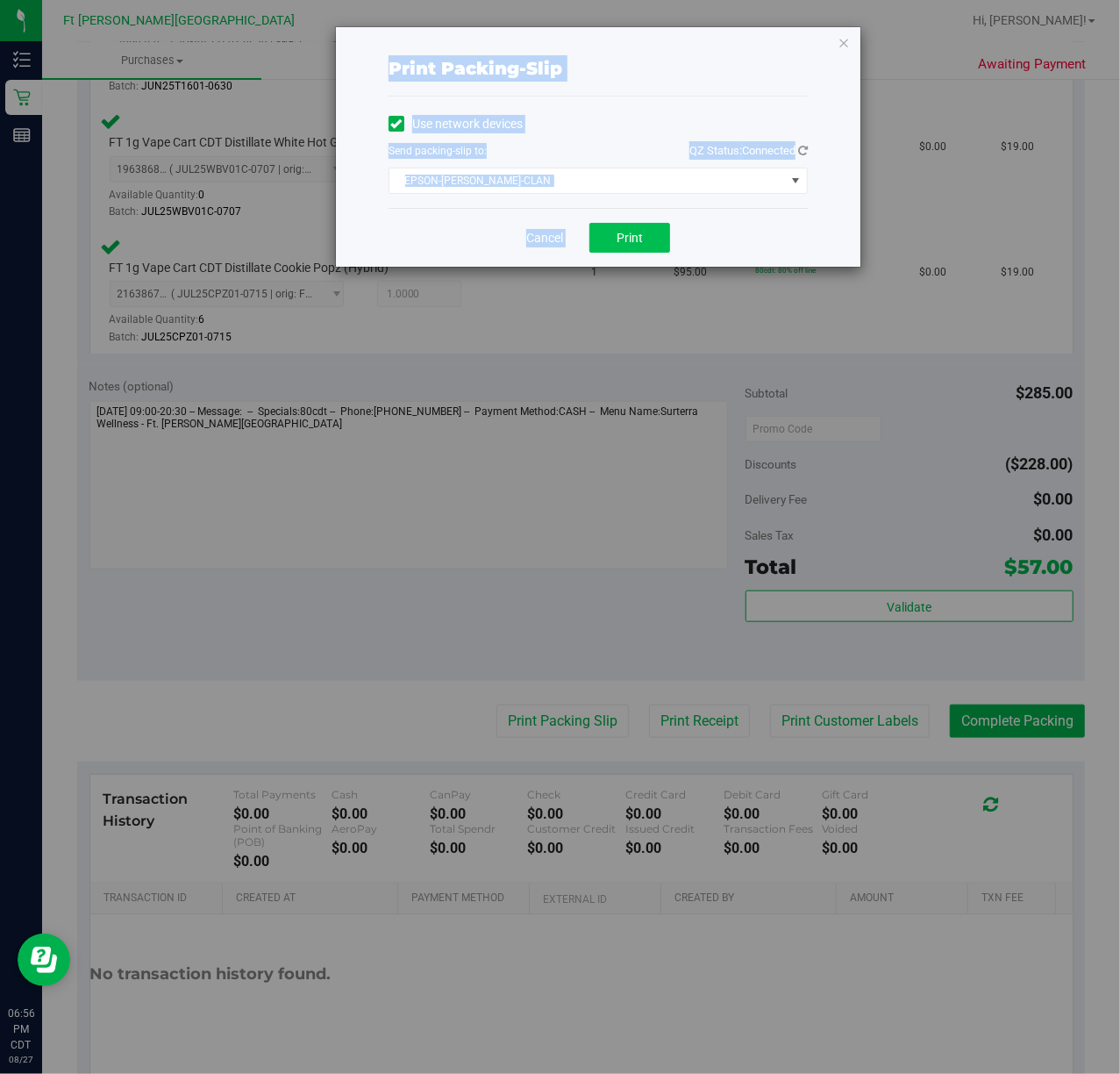
click at [617, 236] on span "Print" at bounding box center [630, 237] width 27 height 14
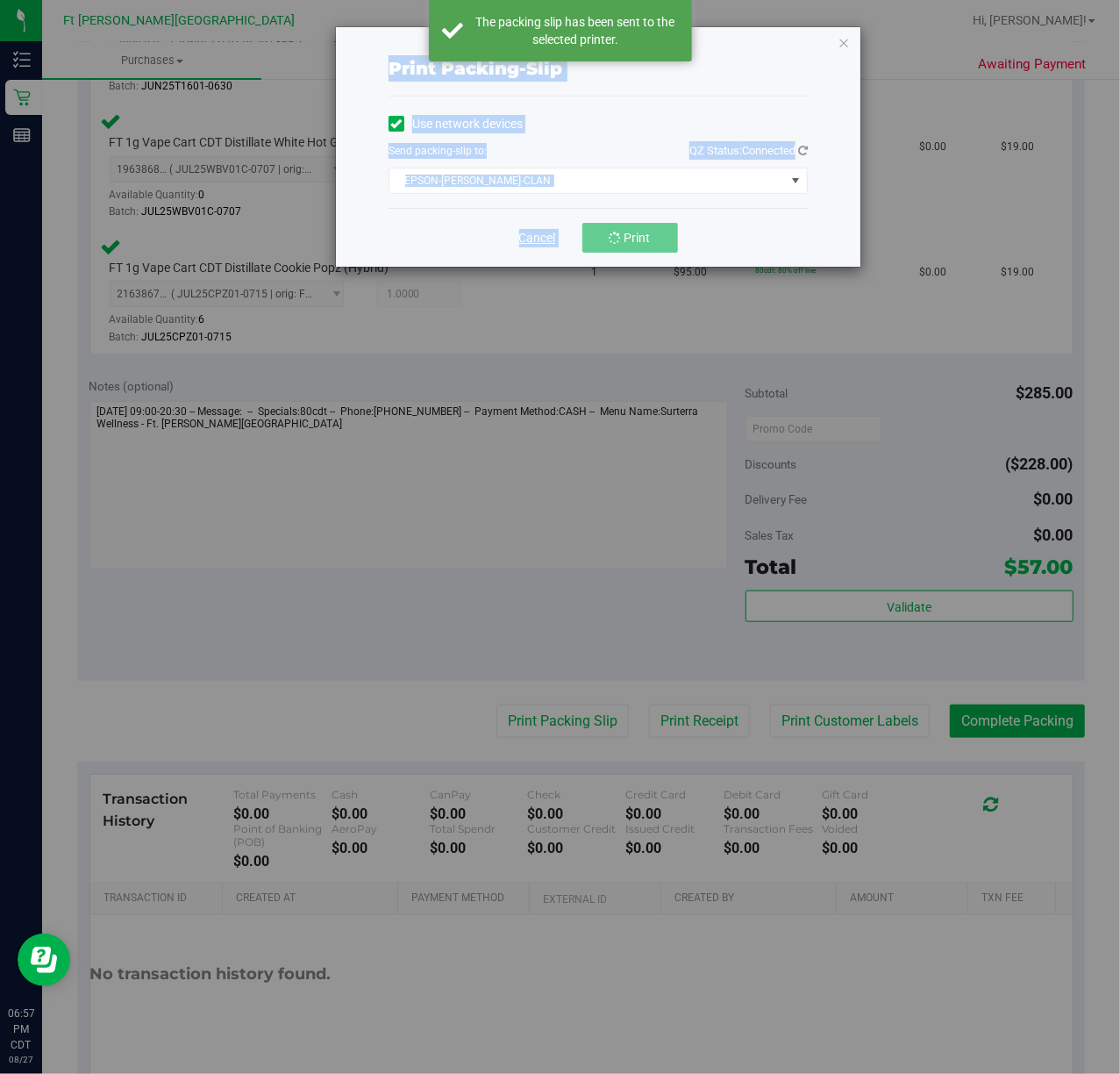
click at [535, 228] on link "Cancel" at bounding box center [537, 237] width 37 height 19
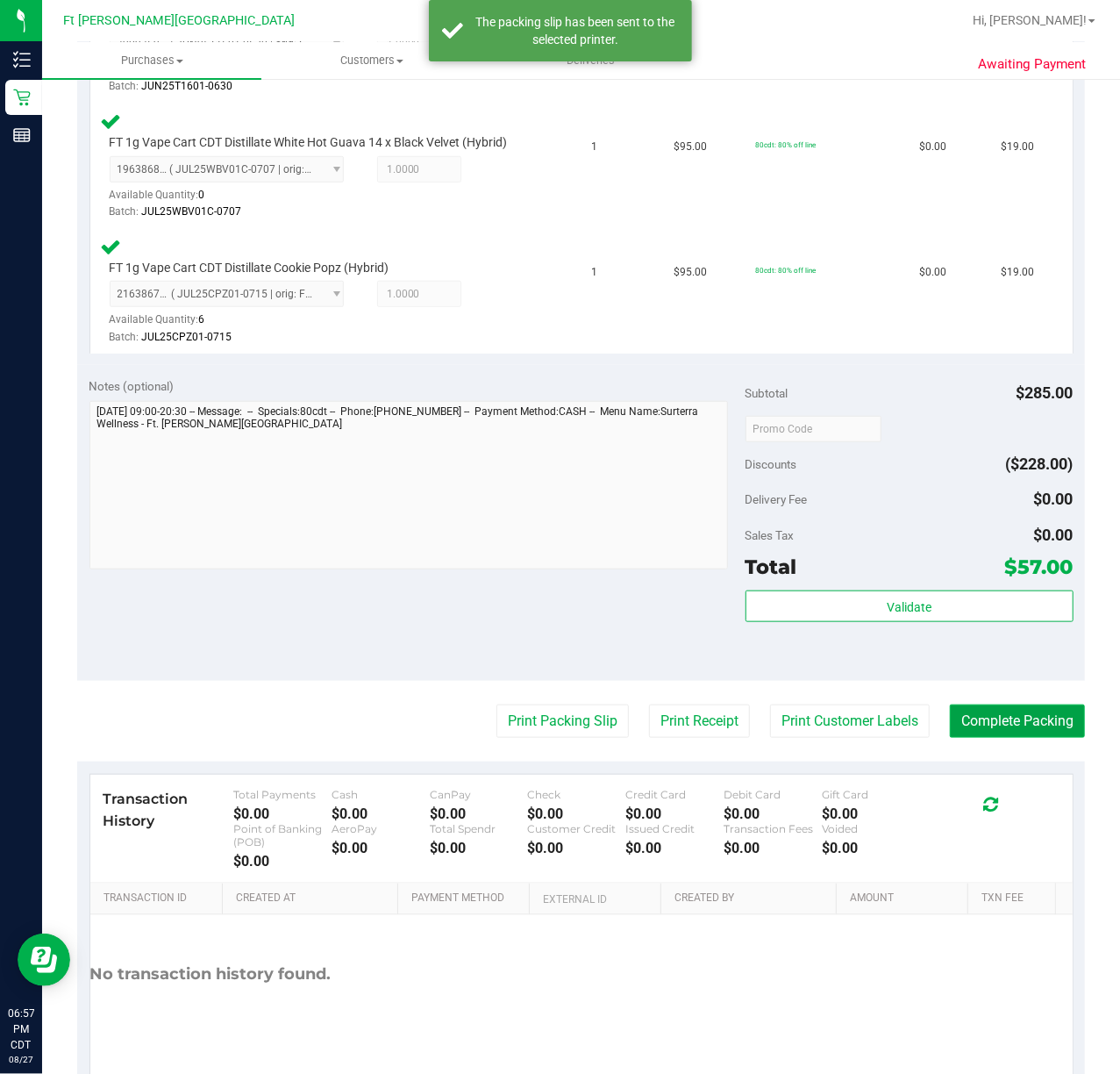
click at [992, 719] on button "Complete Packing" at bounding box center [1017, 721] width 135 height 34
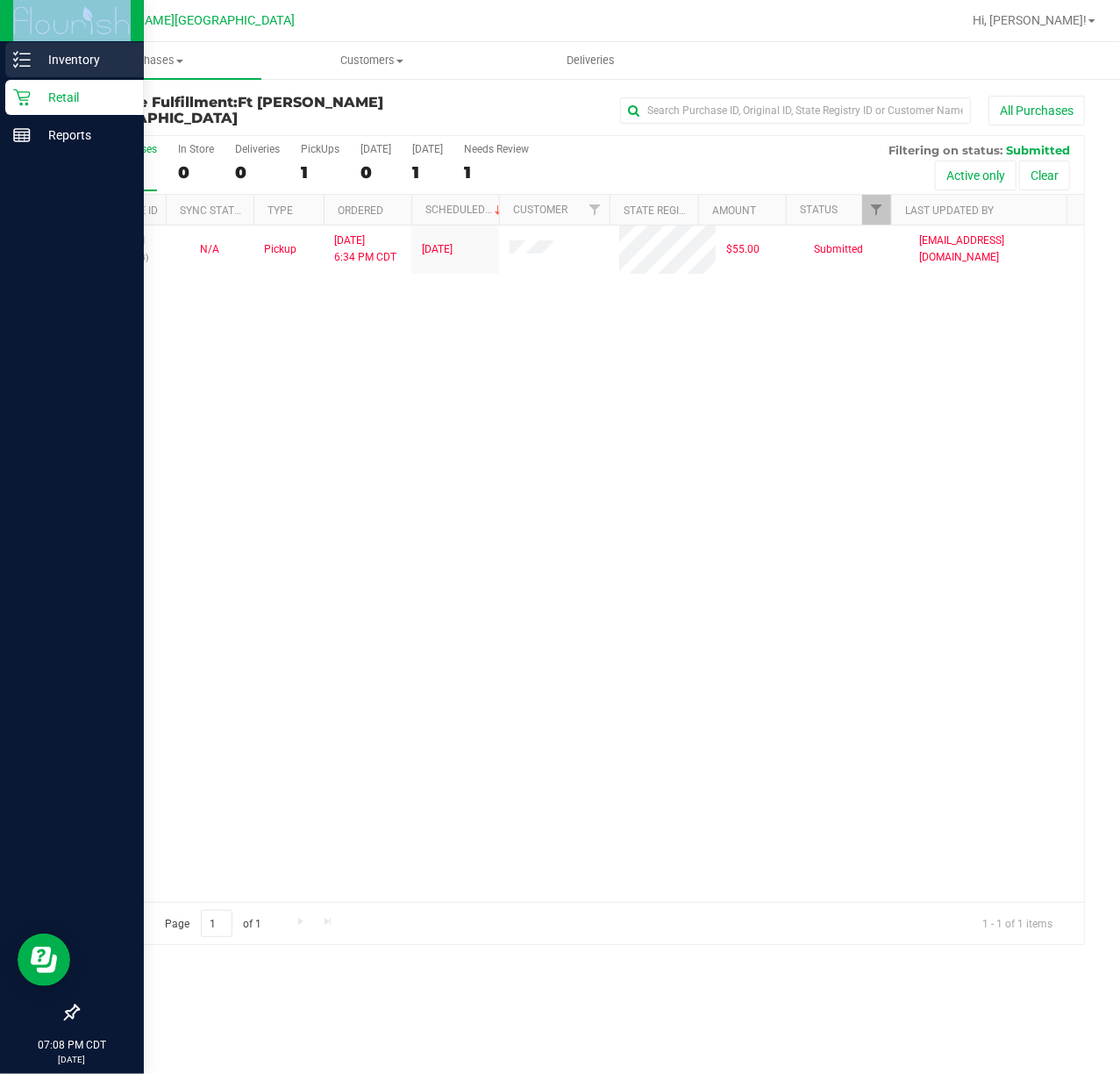
click at [117, 50] on p "Inventory" at bounding box center [83, 59] width 105 height 21
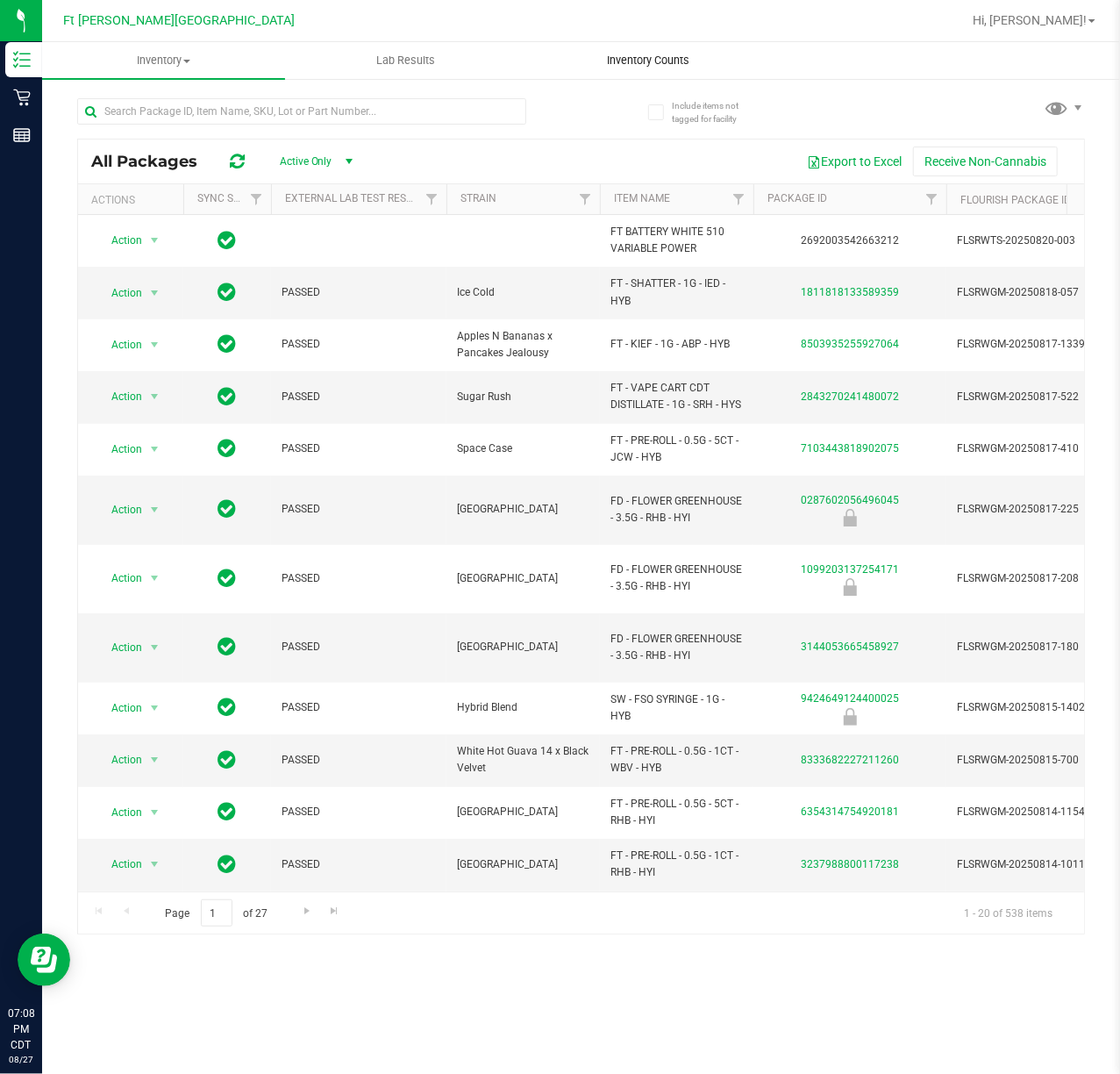
click at [628, 57] on span "Inventory Counts" at bounding box center [647, 60] width 129 height 16
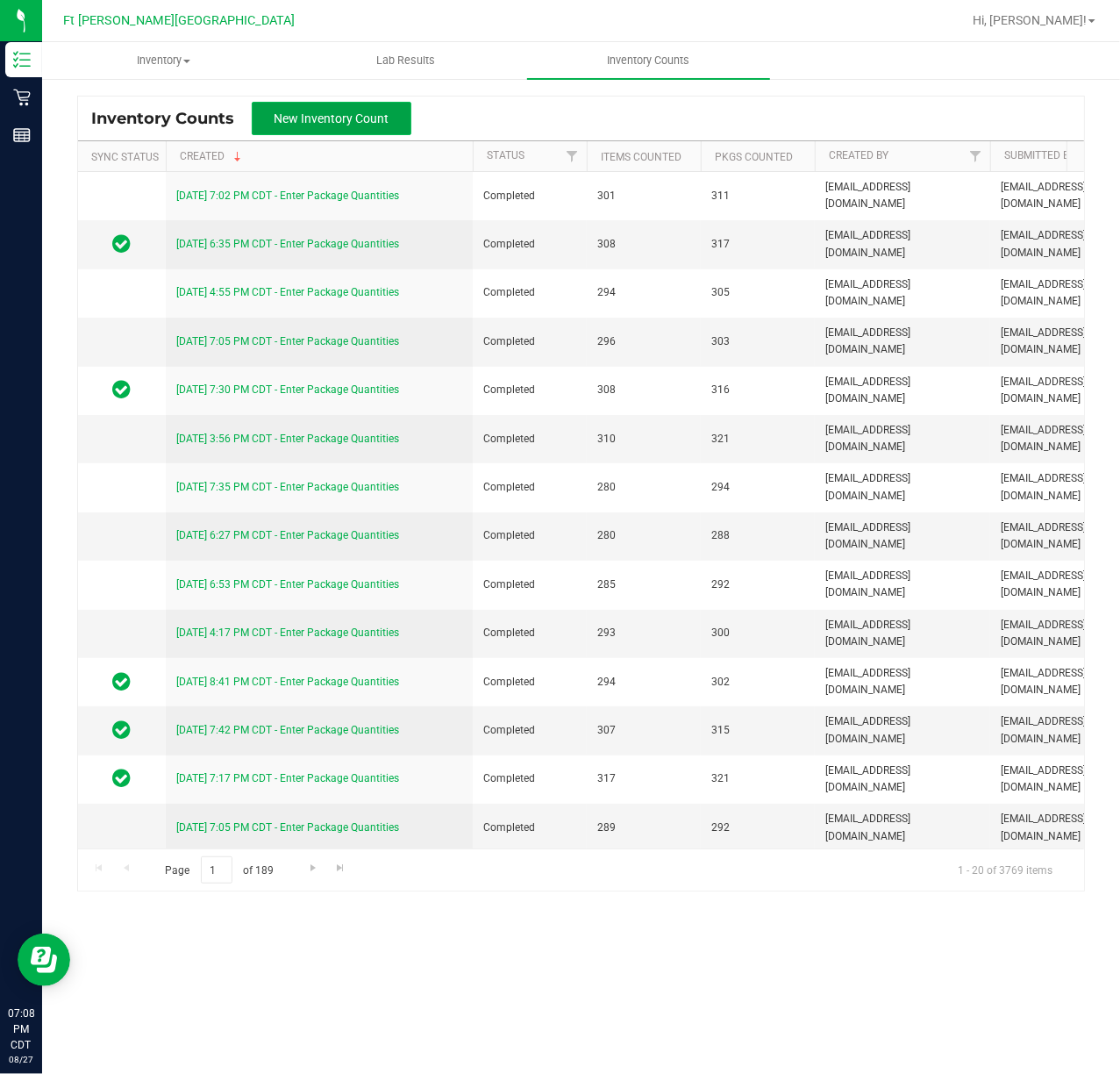
click at [366, 116] on span "New Inventory Count" at bounding box center [332, 119] width 115 height 14
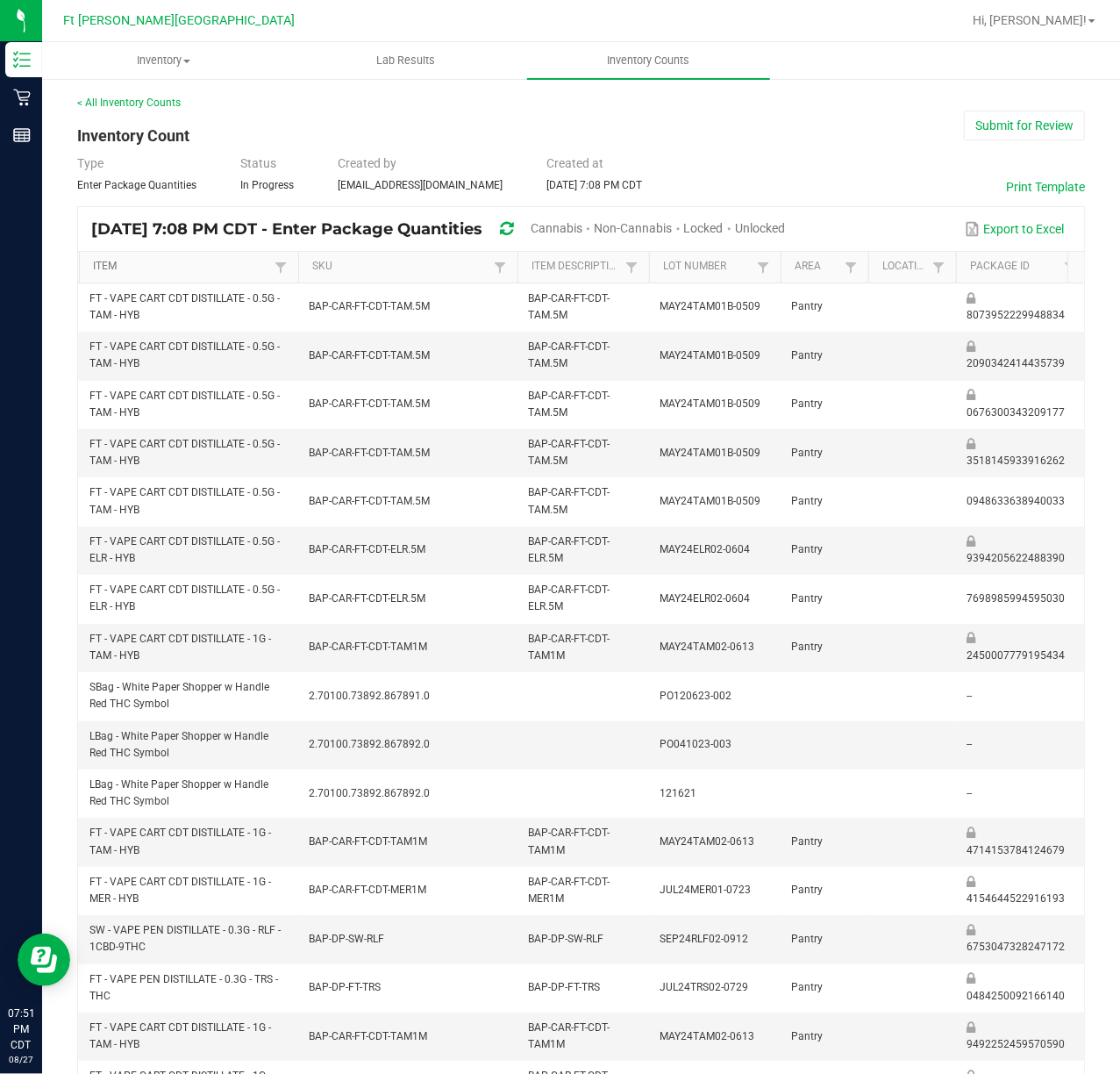
click at [172, 270] on link "Item" at bounding box center [181, 267] width 176 height 14
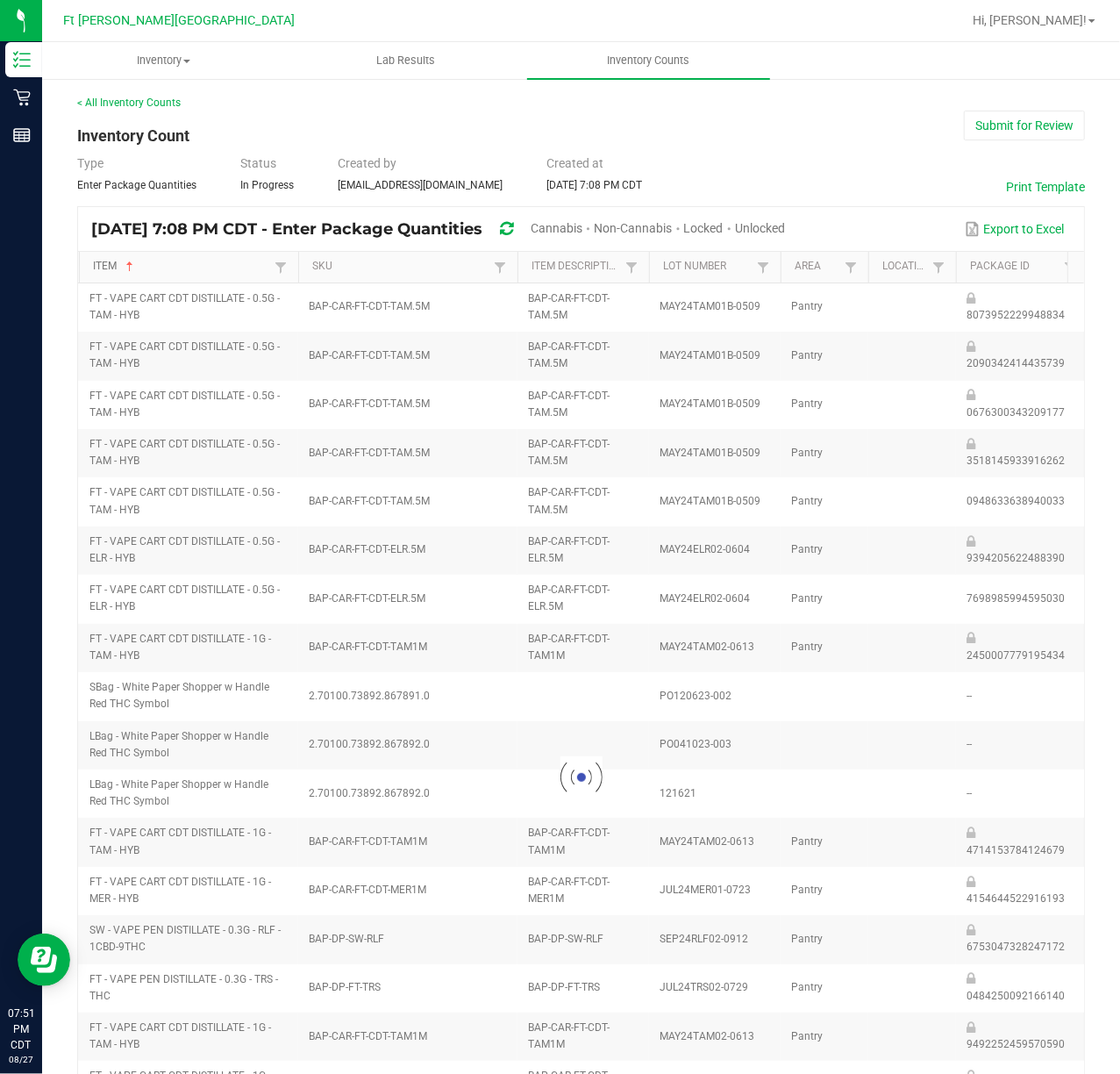
type input "5"
type input "10"
type input "0"
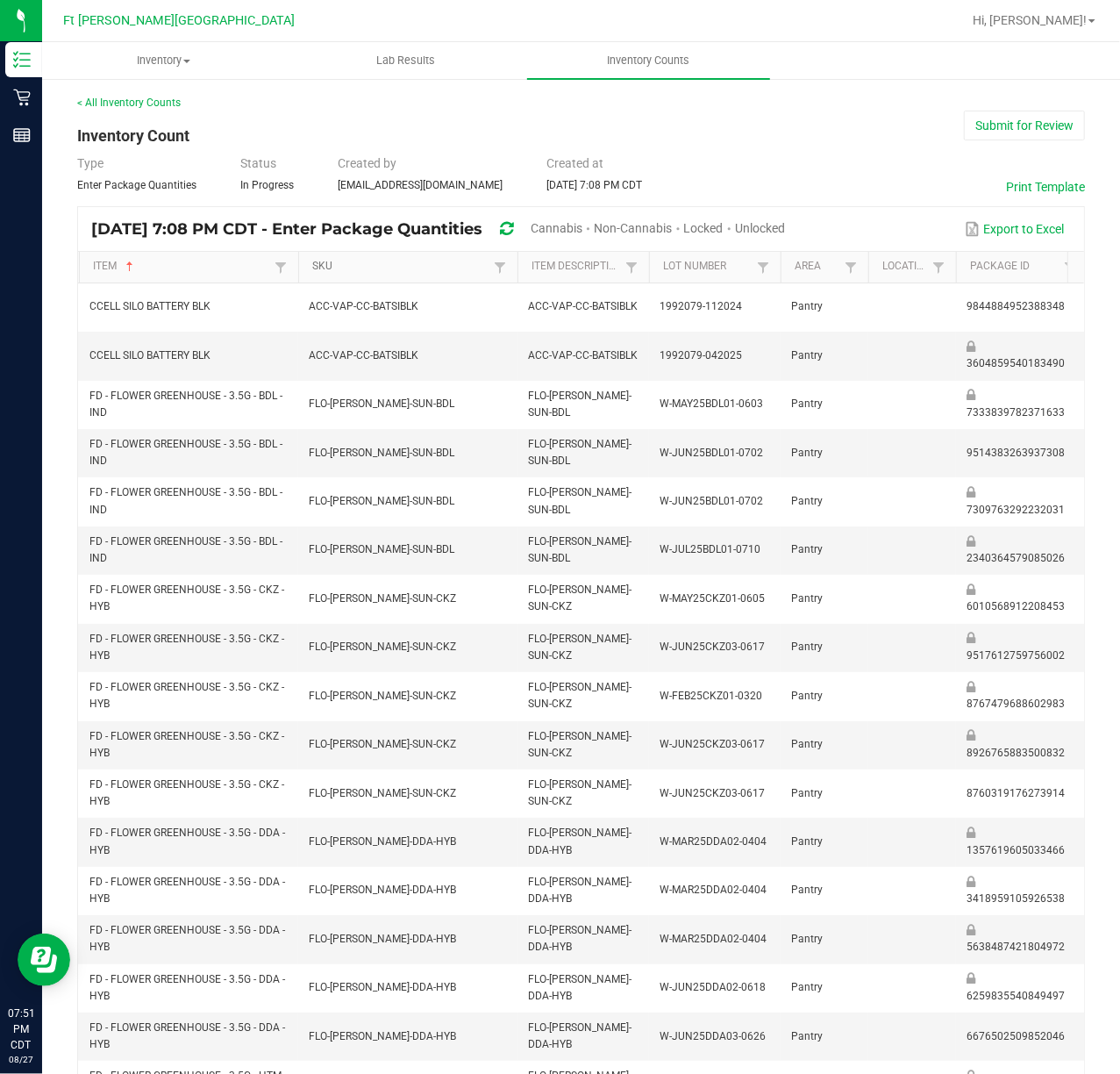
click at [393, 261] on link "SKU" at bounding box center [400, 267] width 176 height 14
type input "6"
type input "5"
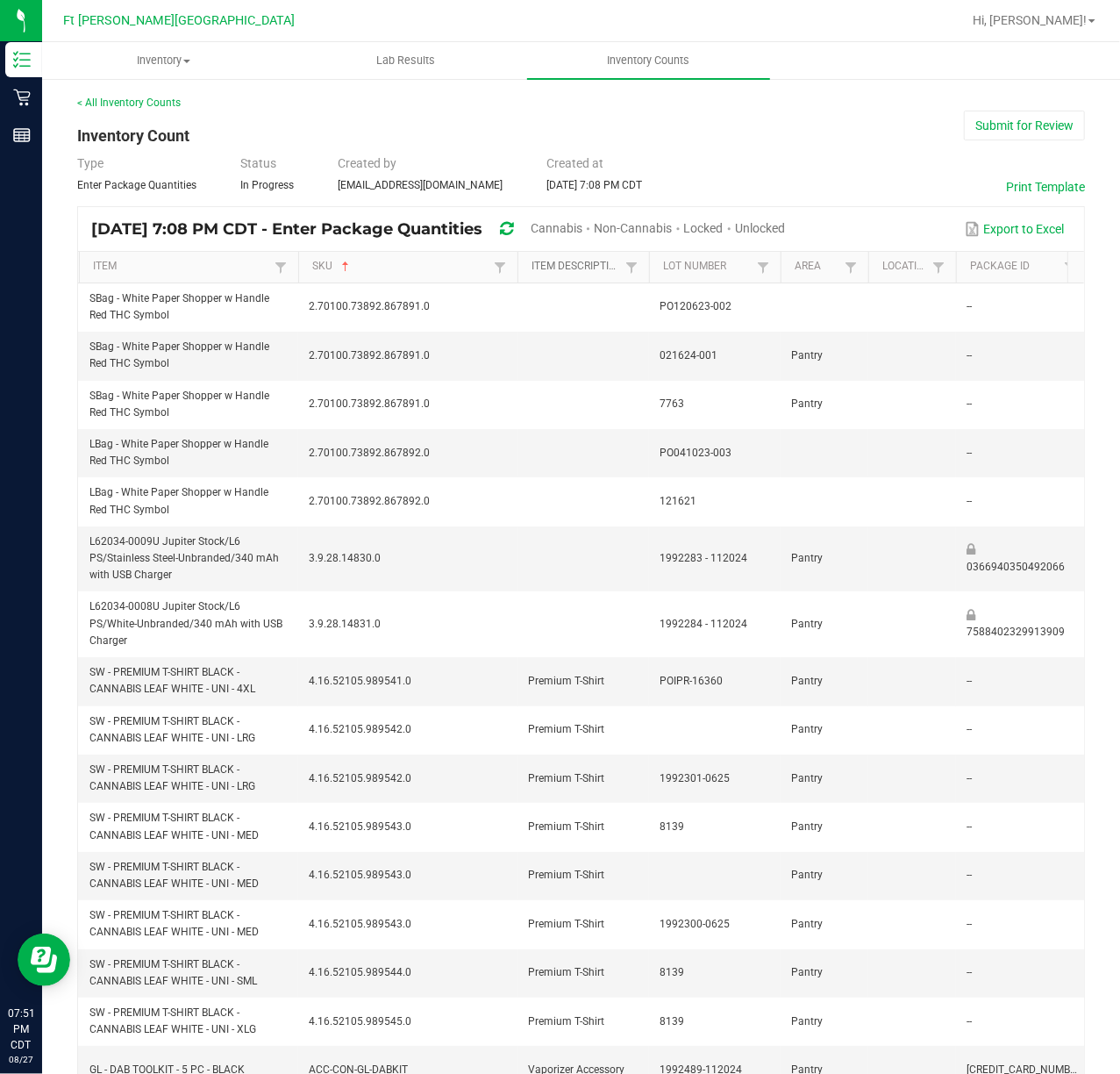
click at [600, 268] on link "Item Description" at bounding box center [575, 267] width 89 height 14
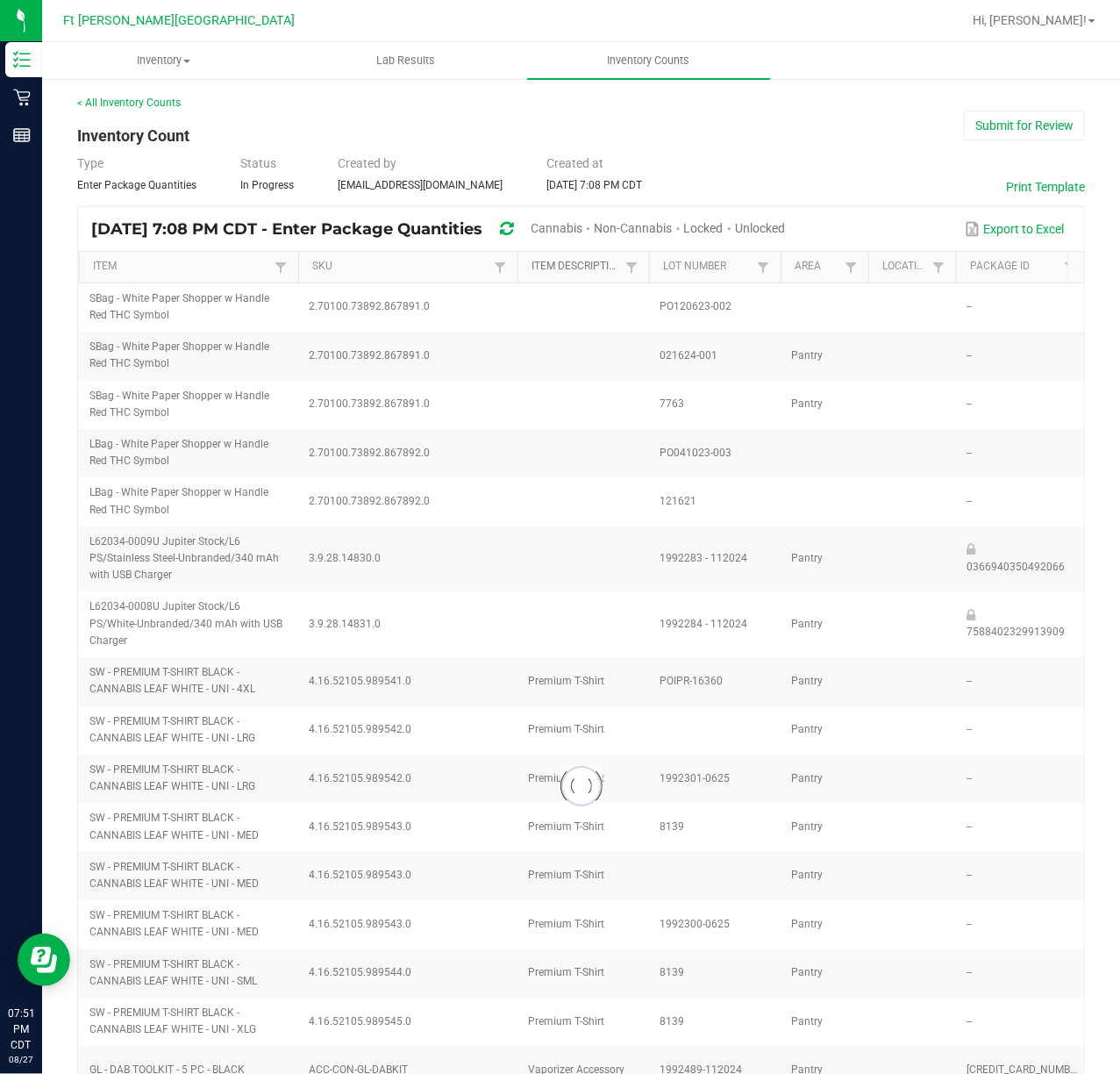
type input "1"
type input "29"
type input "12"
type input "40"
type input "30"
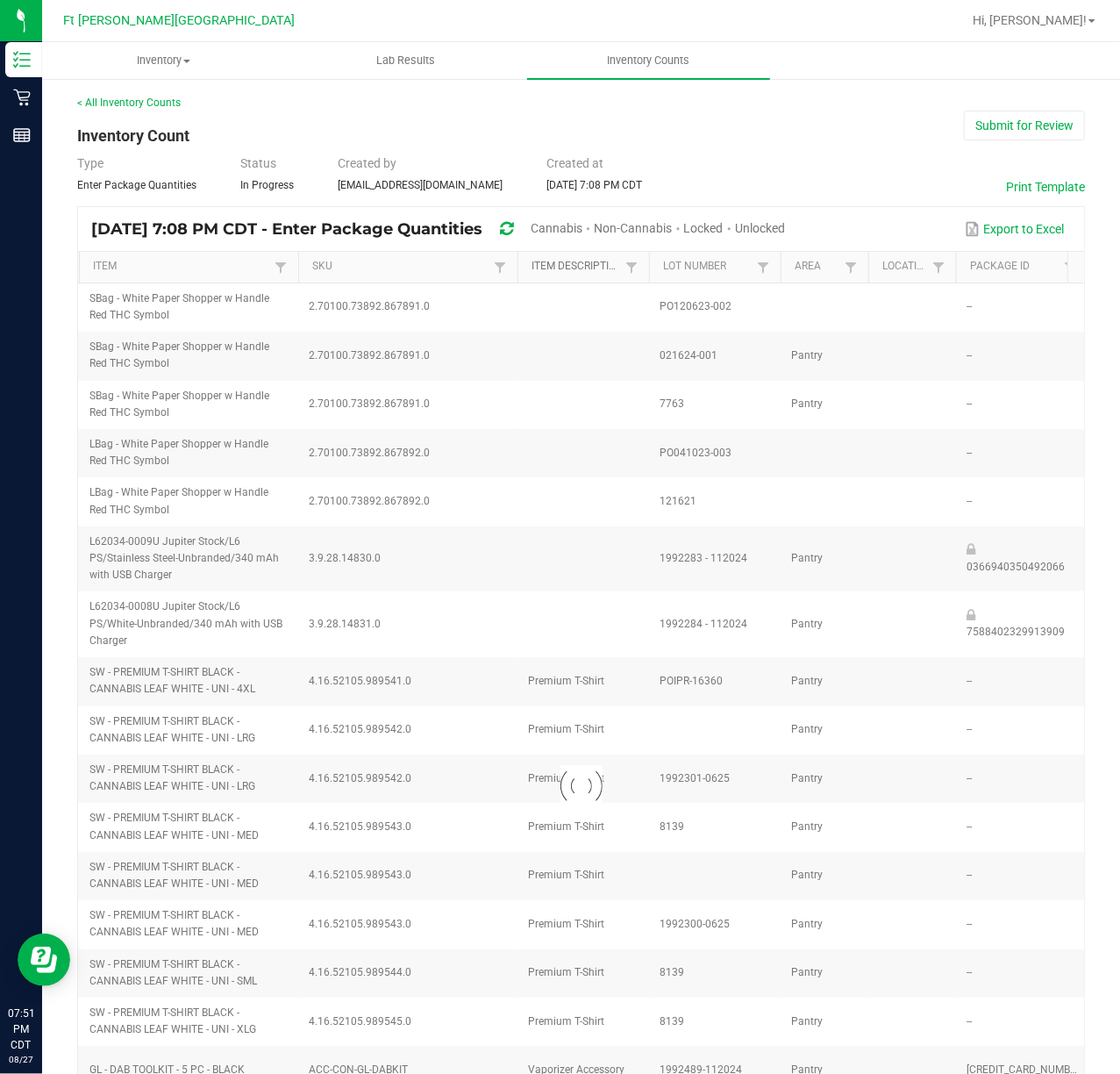
type input "1"
type input "11"
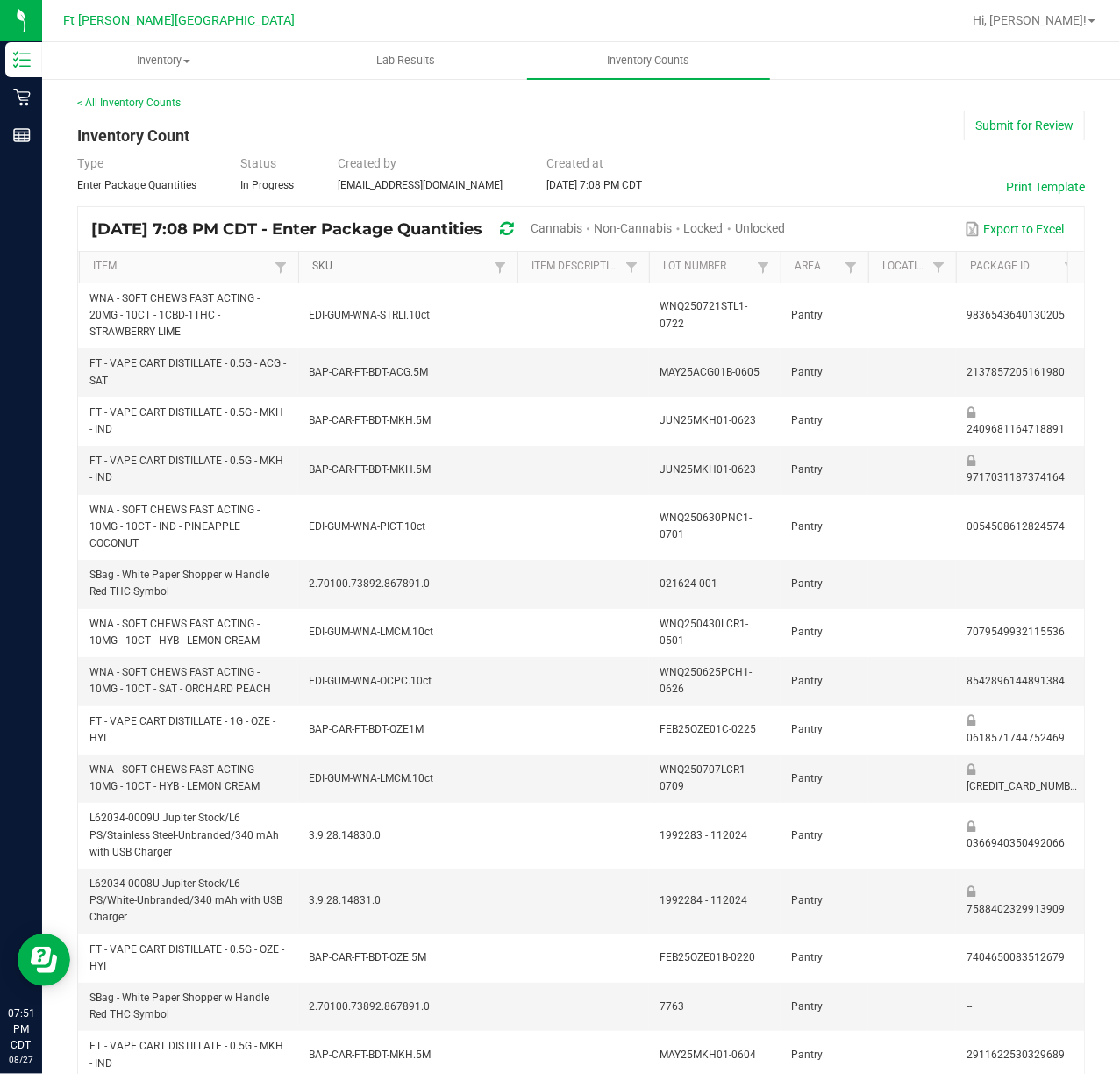
click at [384, 270] on link "SKU" at bounding box center [400, 267] width 176 height 14
type input "6"
type input "2"
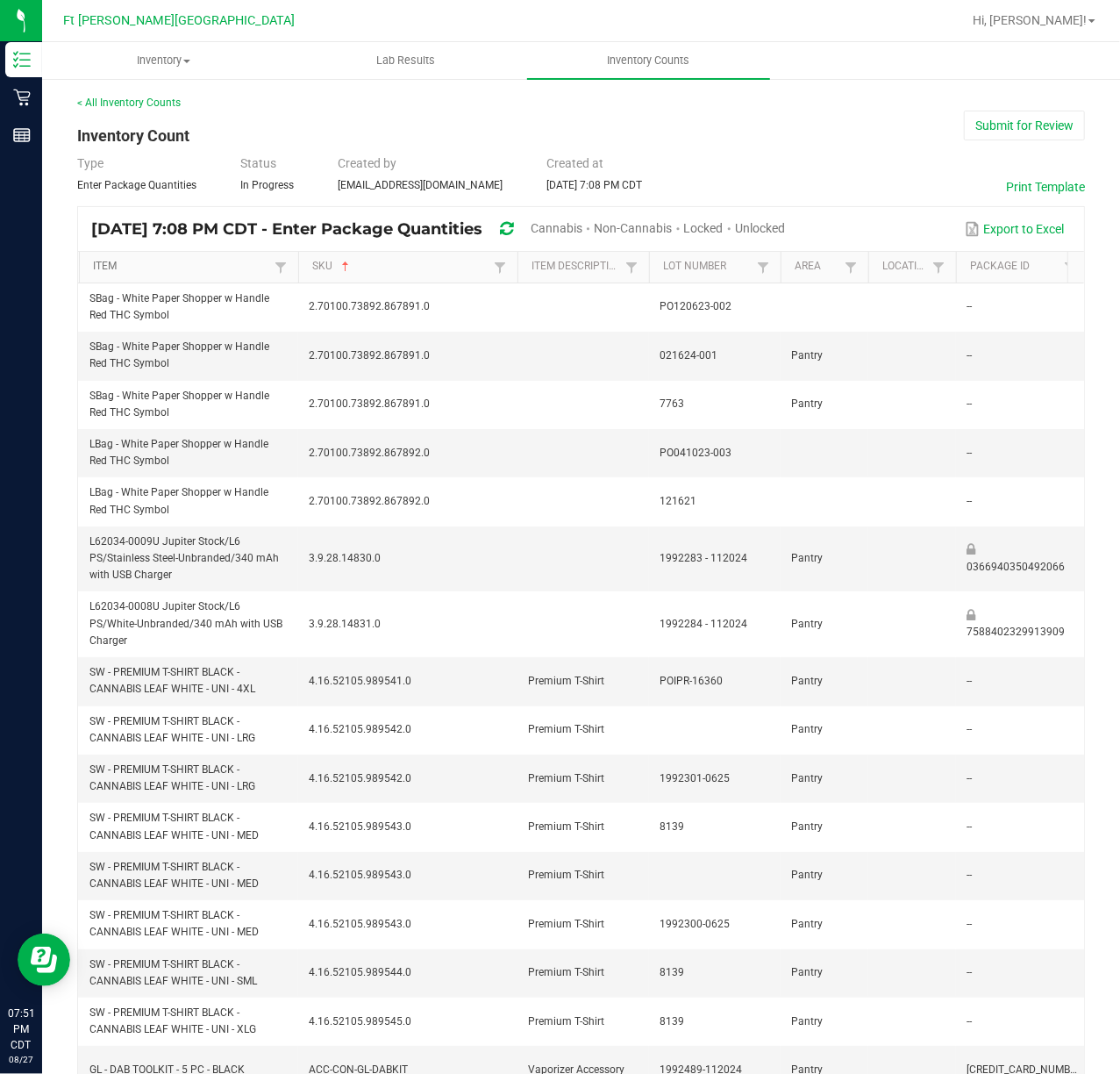
click at [194, 270] on link "Item" at bounding box center [181, 267] width 176 height 14
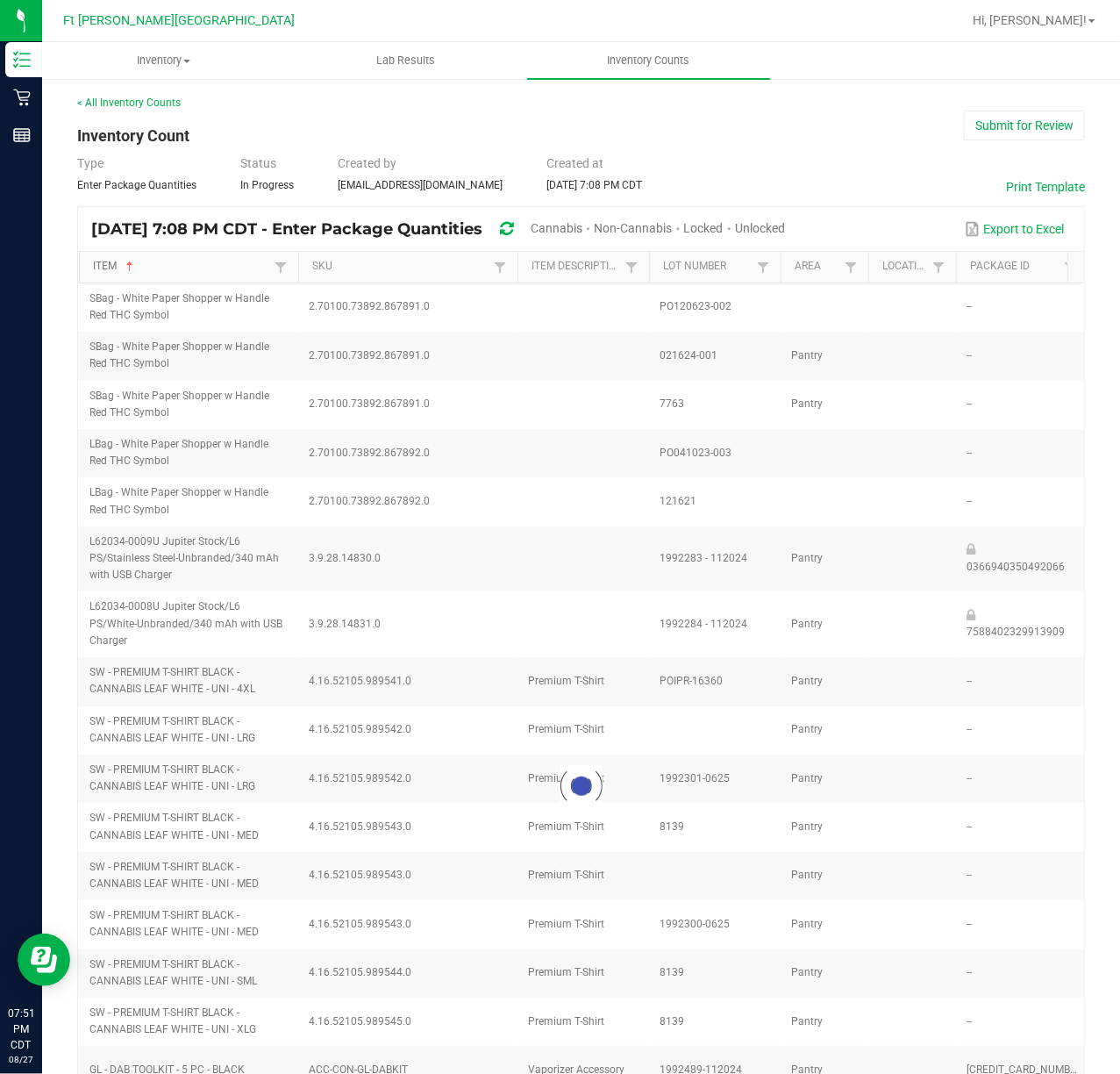
type input "10"
type input "5"
type input "4"
type input "5"
type input "11"
